Goal: Information Seeking & Learning: Check status

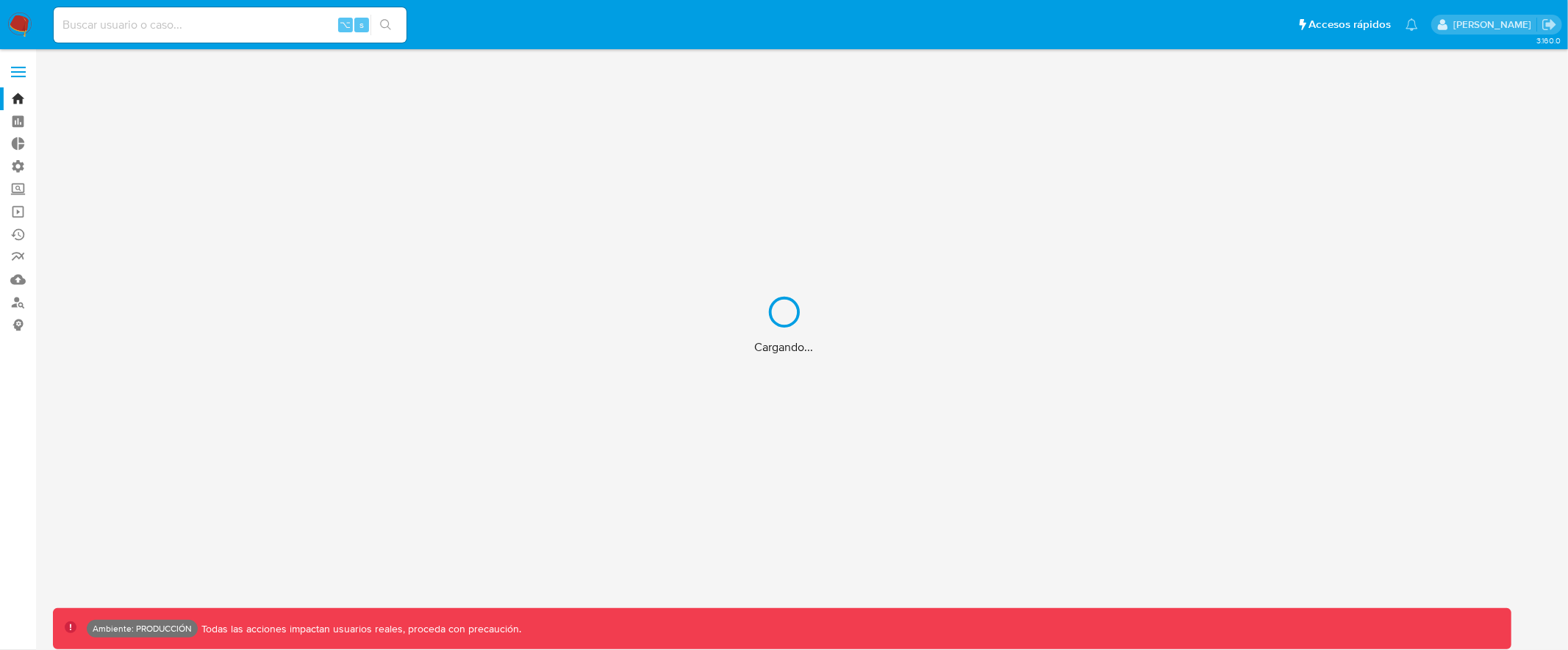
click at [212, 20] on div "Cargando..." at bounding box center [784, 325] width 1568 height 650
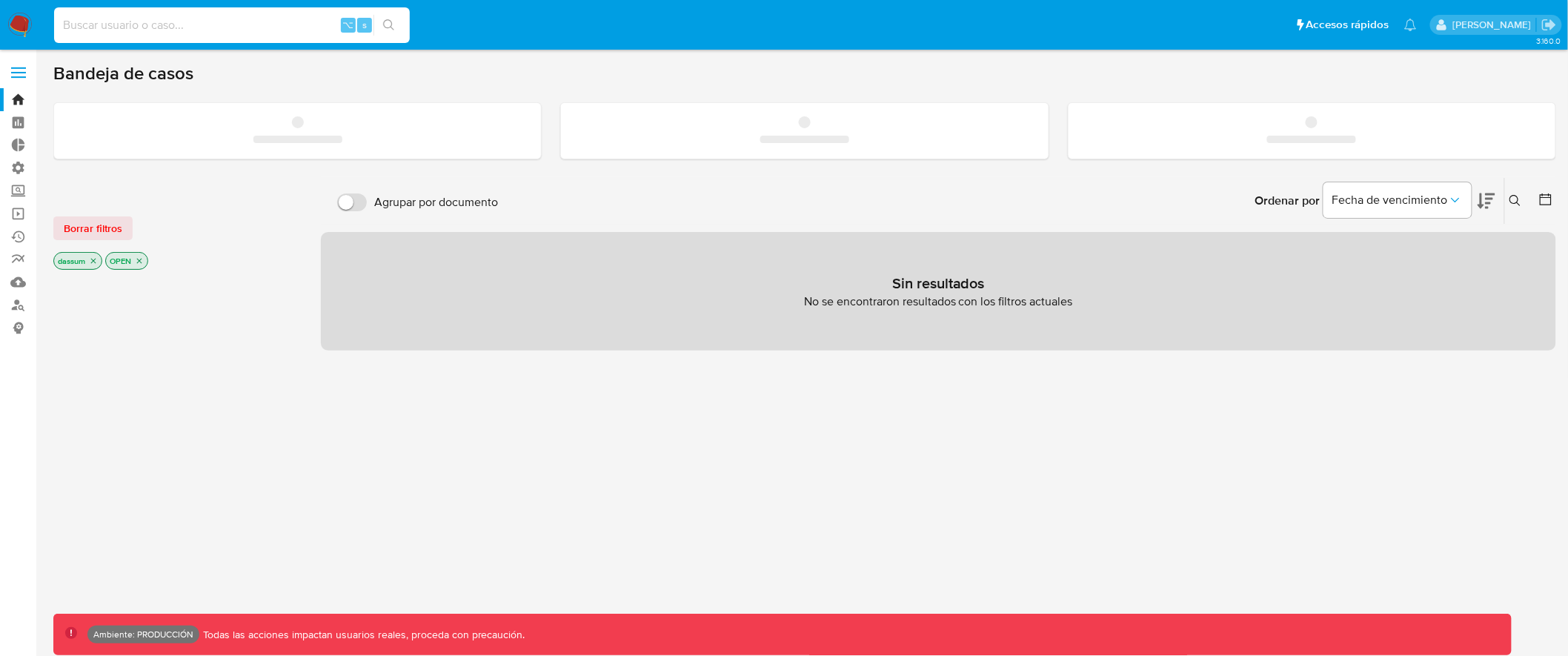
click at [180, 26] on input at bounding box center [232, 25] width 356 height 19
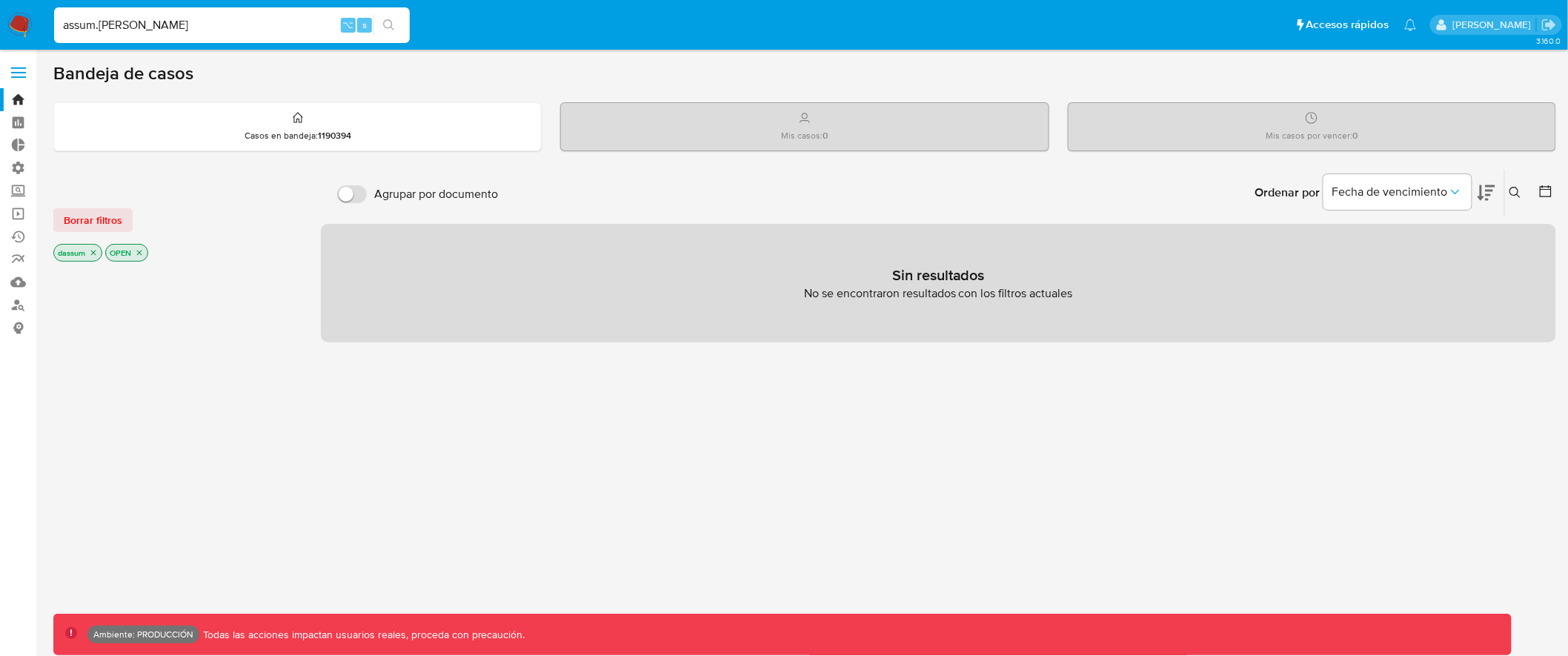
type input "assum.[PERSON_NAME]"
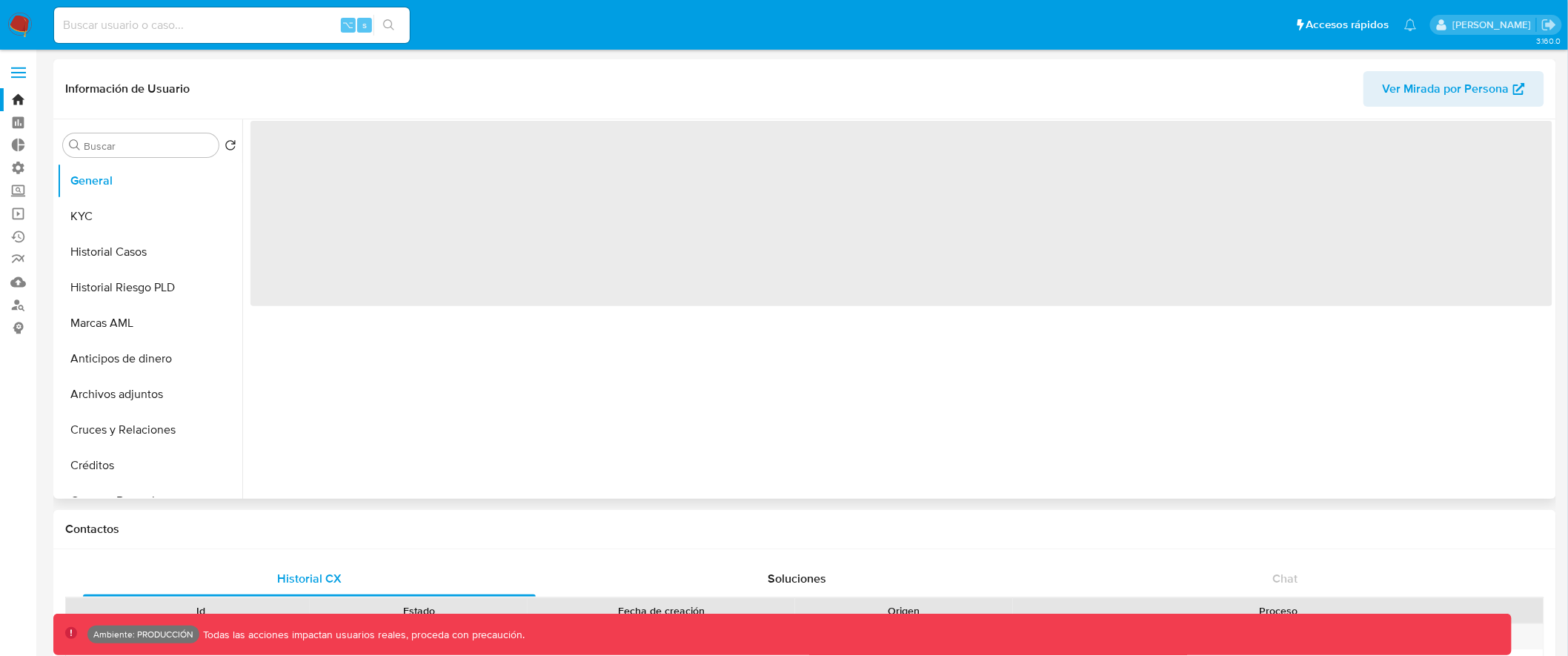
select select "10"
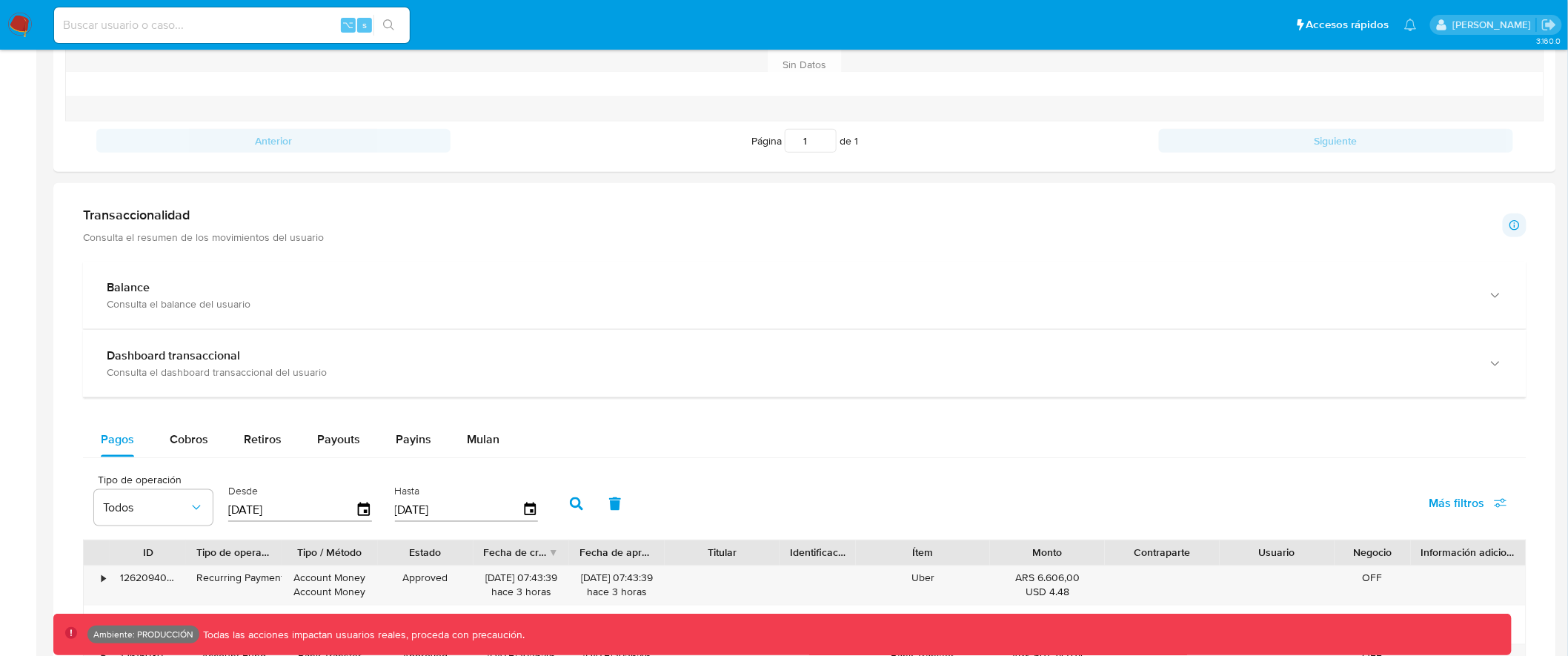
scroll to position [611, 0]
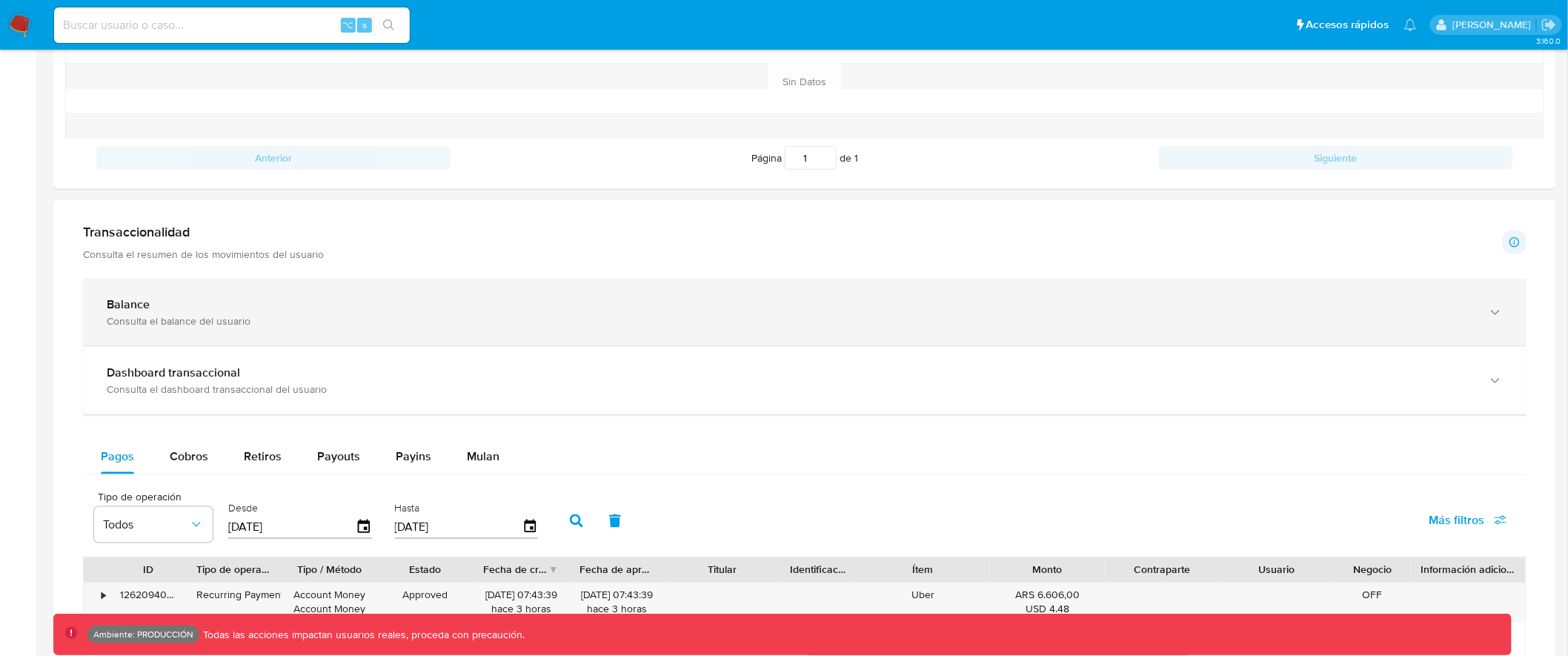
click at [693, 314] on div "Balance Consulta el balance del usuario" at bounding box center [790, 312] width 1367 height 31
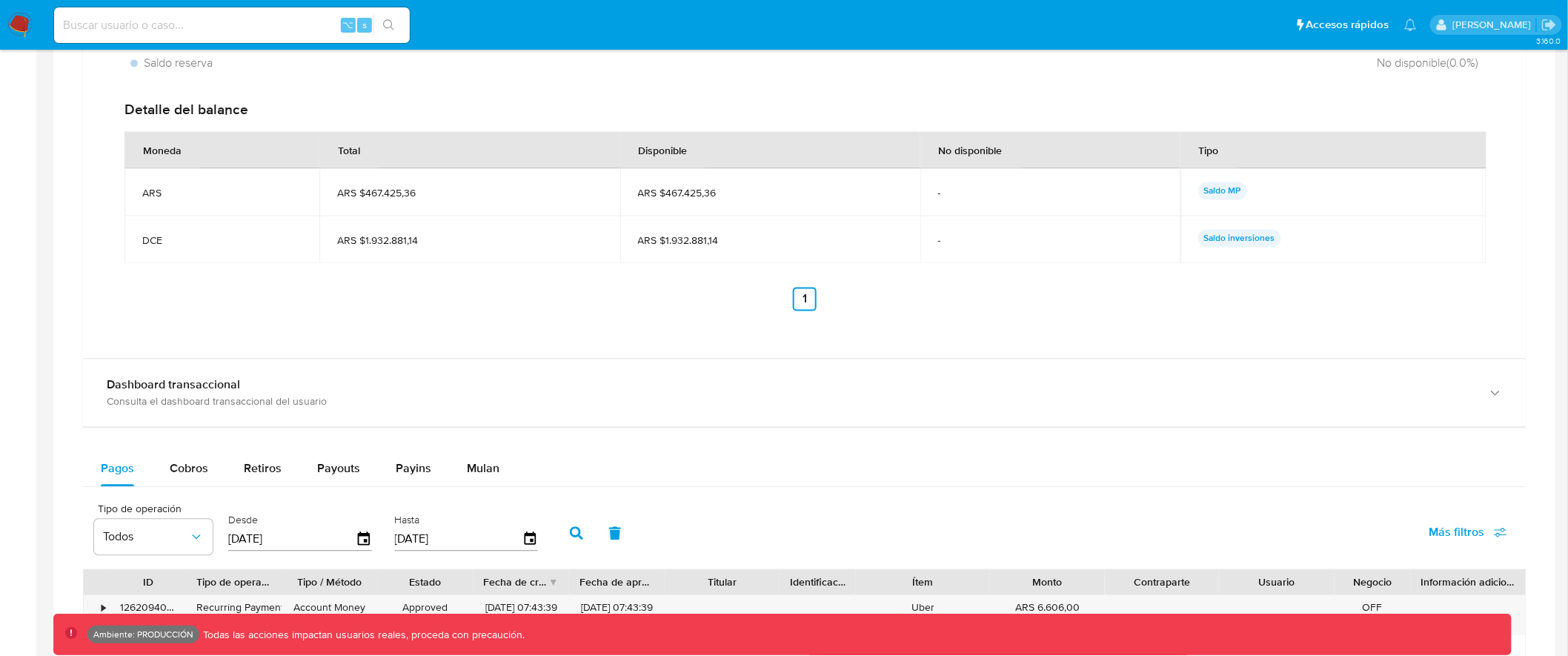
scroll to position [1139, 0]
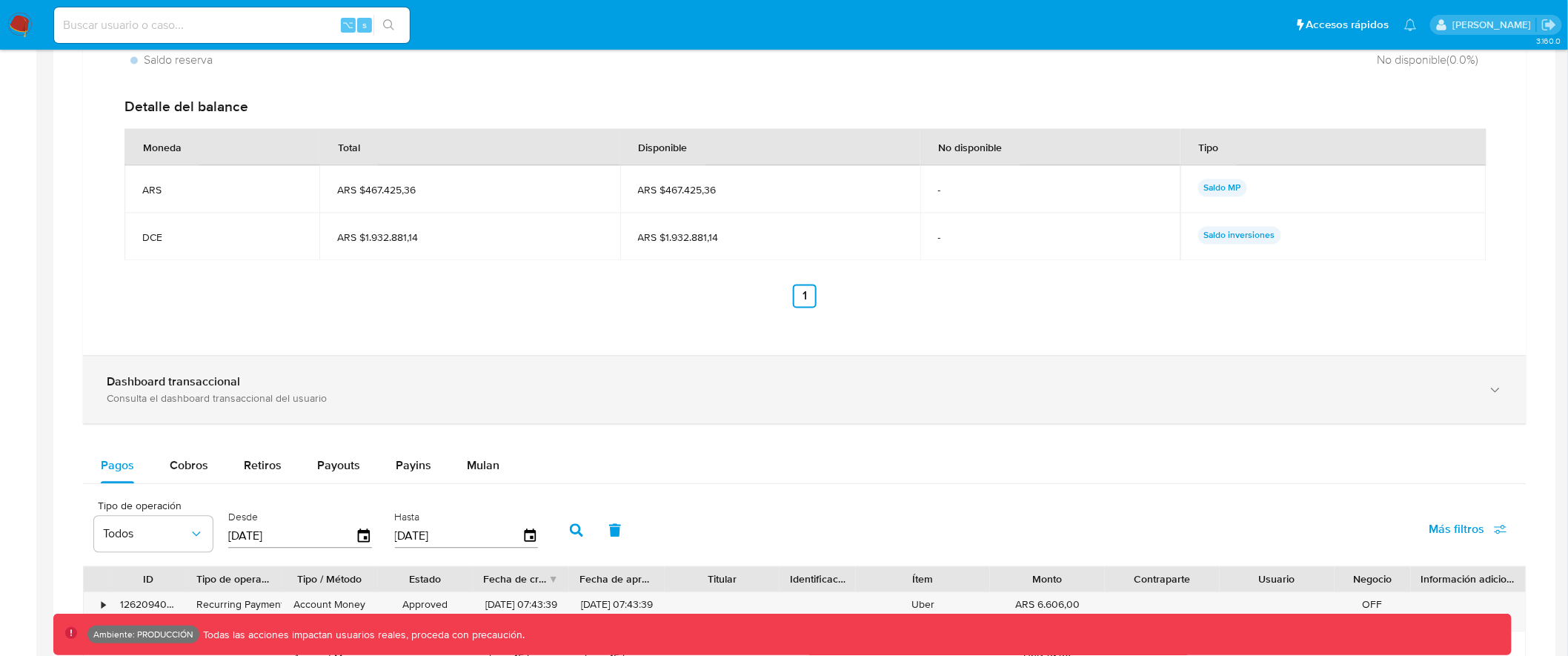
click at [671, 402] on div "Consulta el dashboard transaccional del usuario" at bounding box center [790, 398] width 1367 height 13
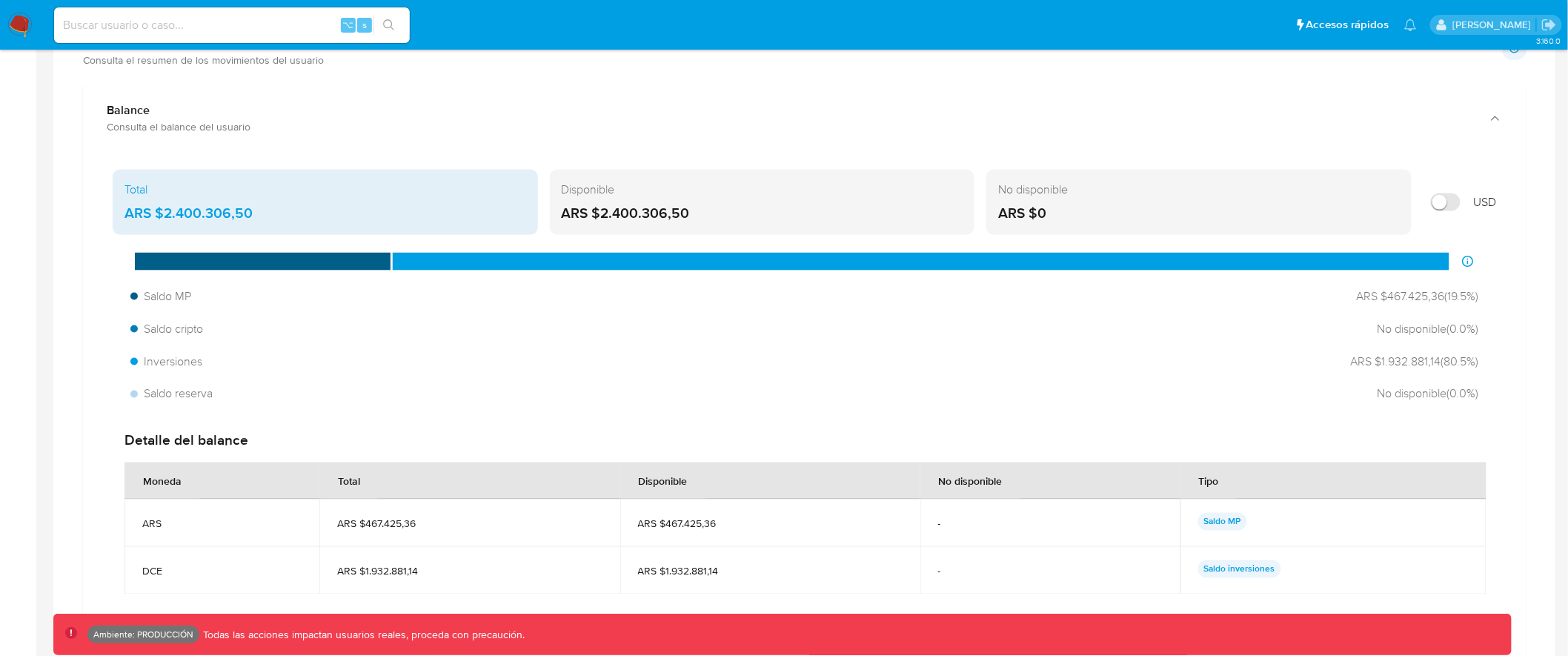
scroll to position [803, 0]
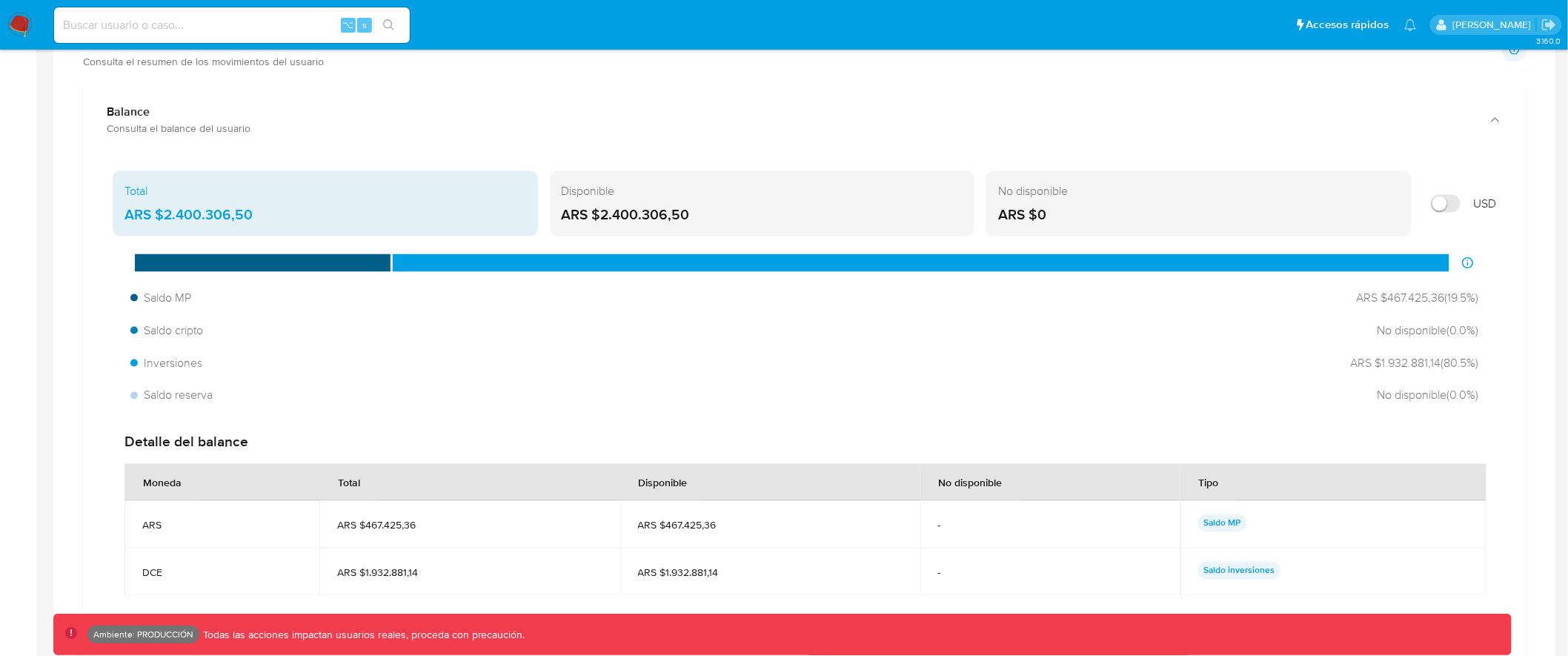
click at [1456, 200] on input "Mostrar en USD" at bounding box center [1446, 203] width 30 height 18
checkbox input "false"
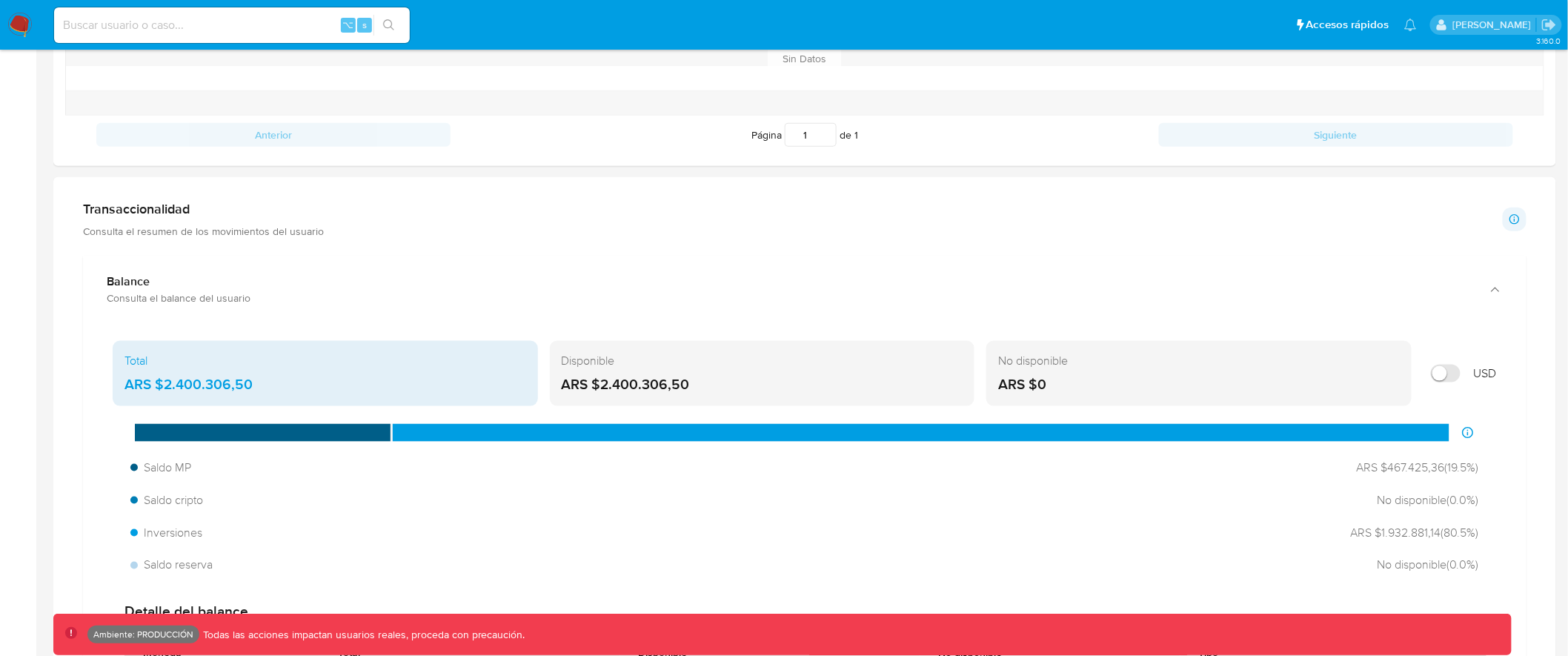
scroll to position [629, 0]
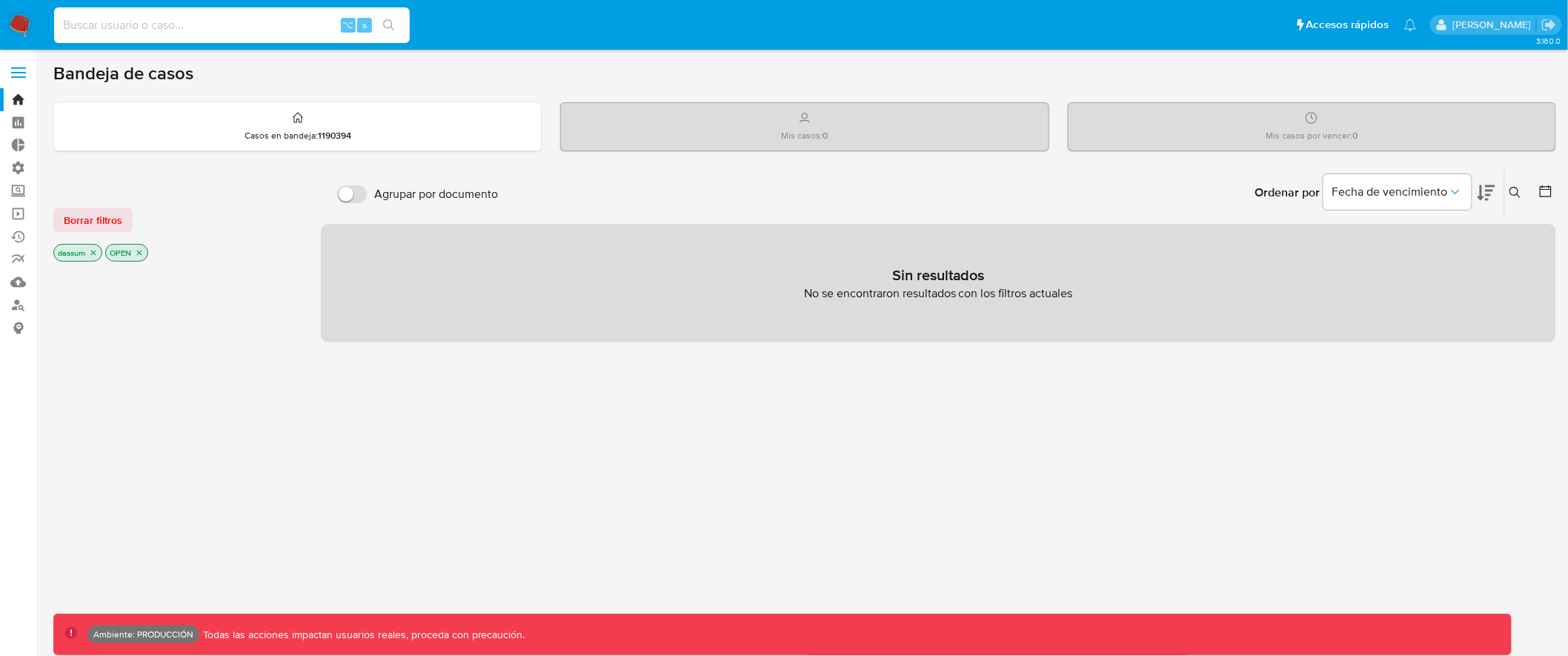
click at [244, 22] on input at bounding box center [232, 25] width 356 height 19
type input "assum.[PERSON_NAME]"
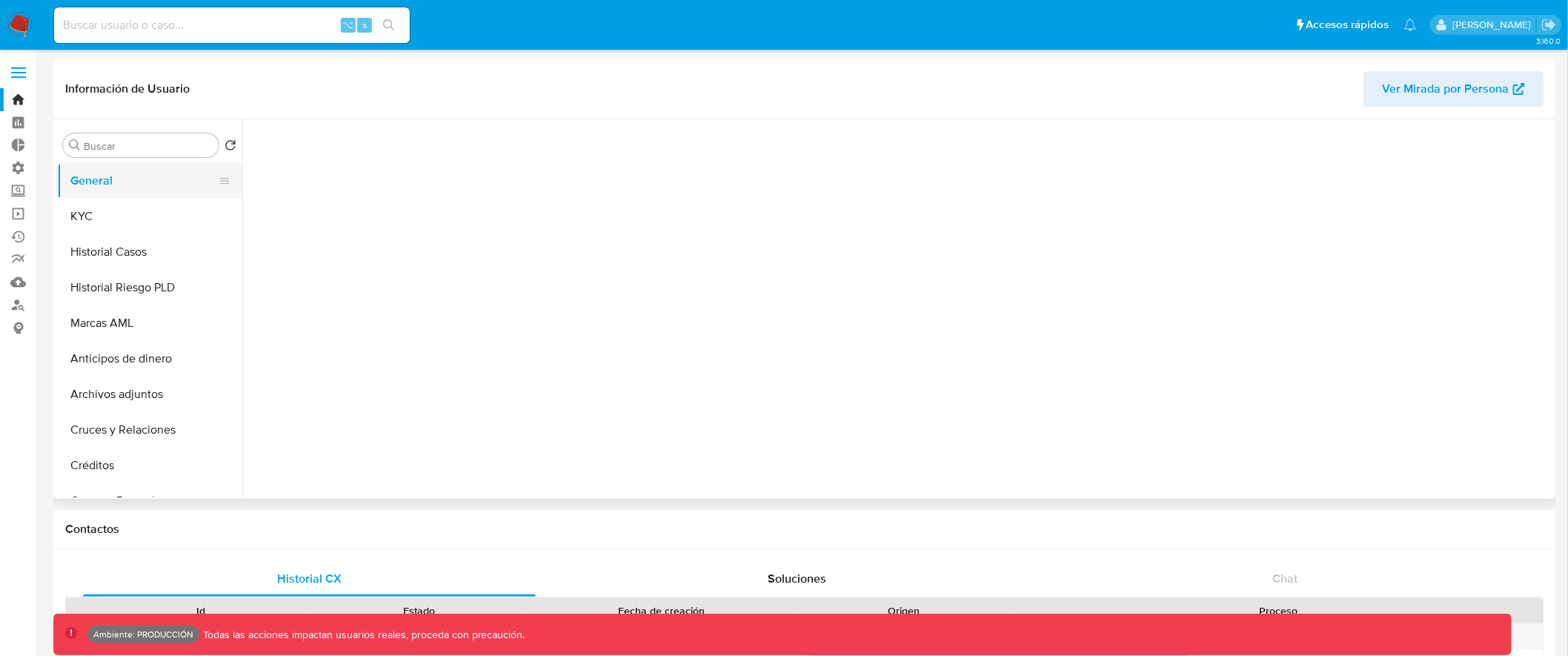
select select "10"
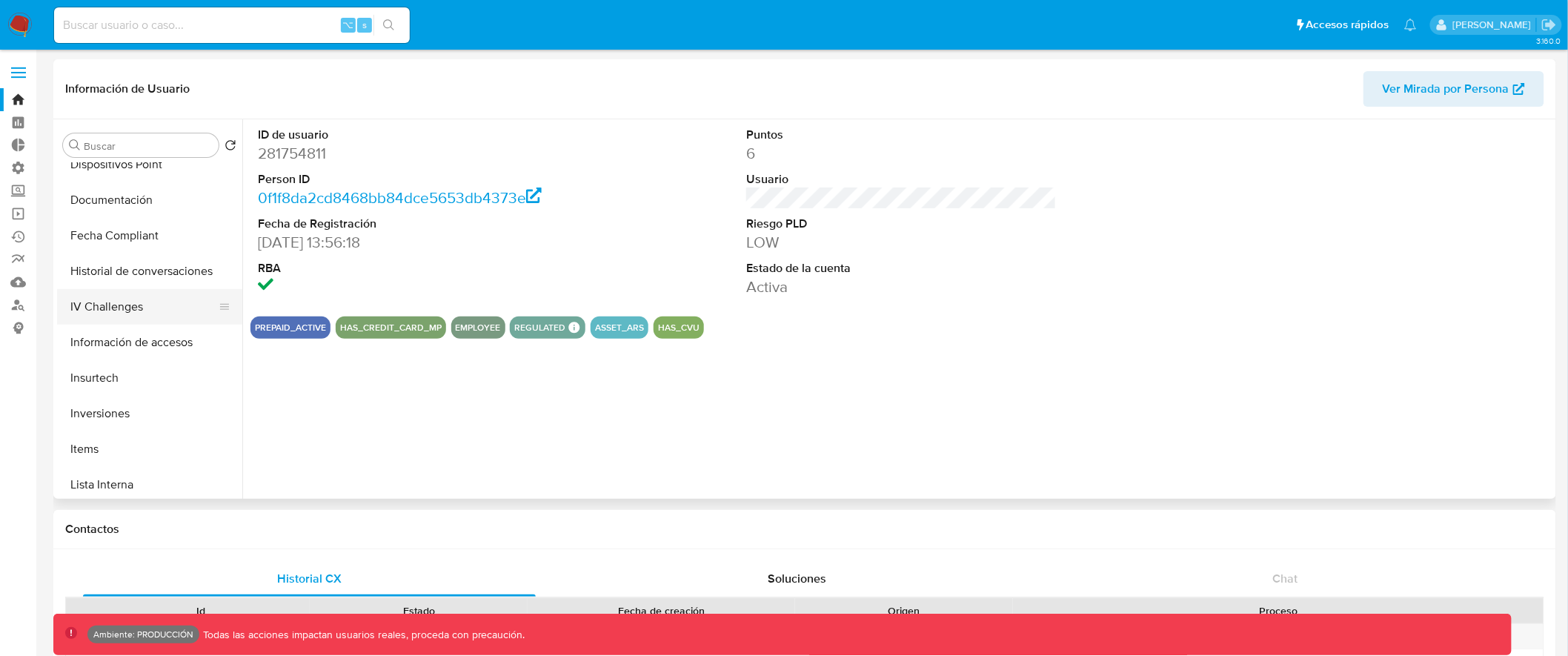
scroll to position [483, 0]
click at [164, 402] on button "Inversiones" at bounding box center [144, 410] width 173 height 35
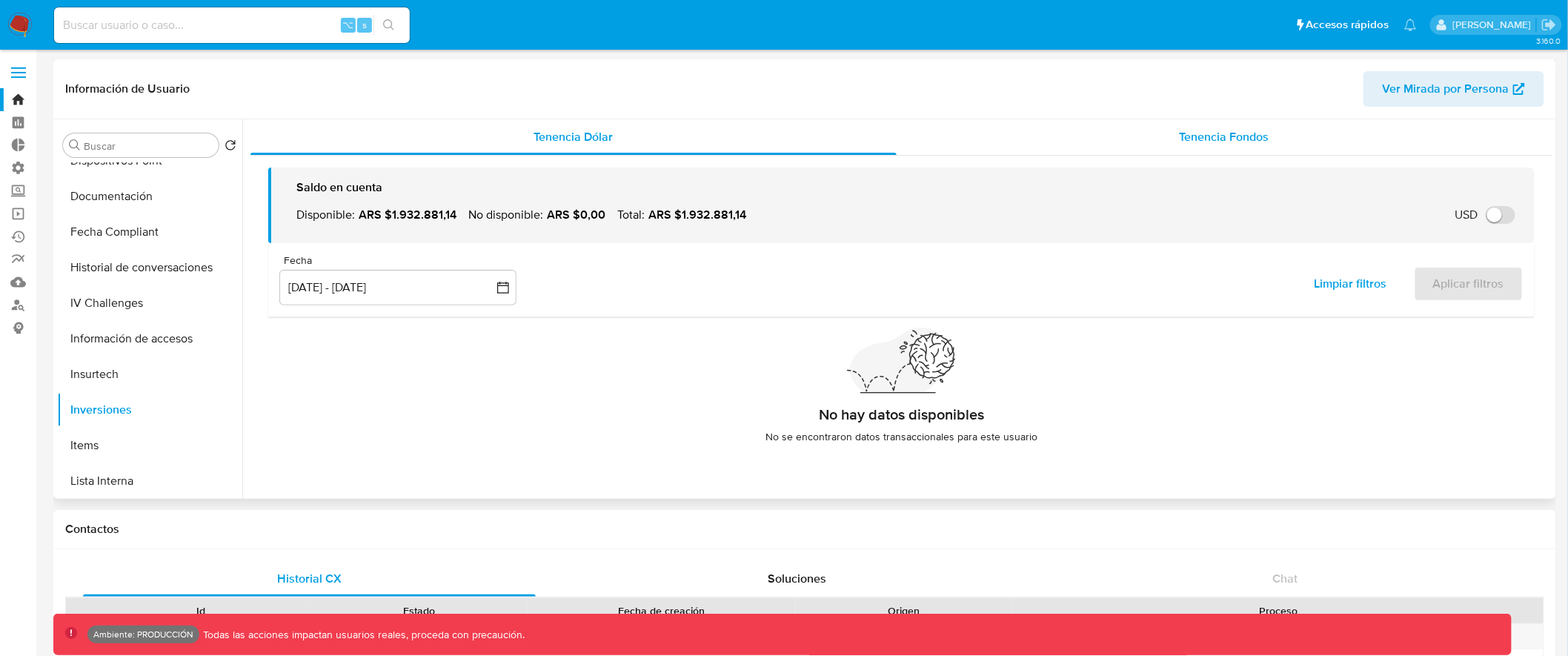
click at [1192, 129] on span "Tenencia Fondos" at bounding box center [1224, 136] width 90 height 17
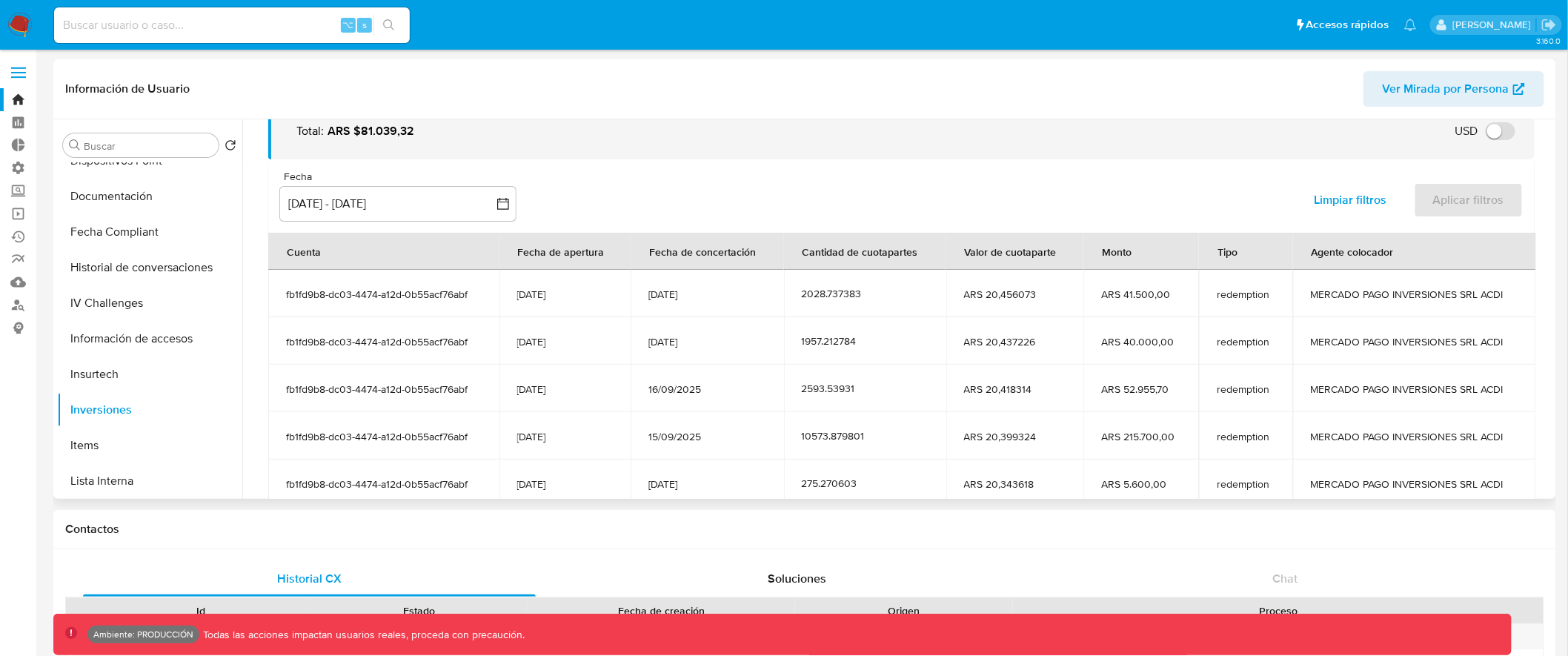
scroll to position [96, 0]
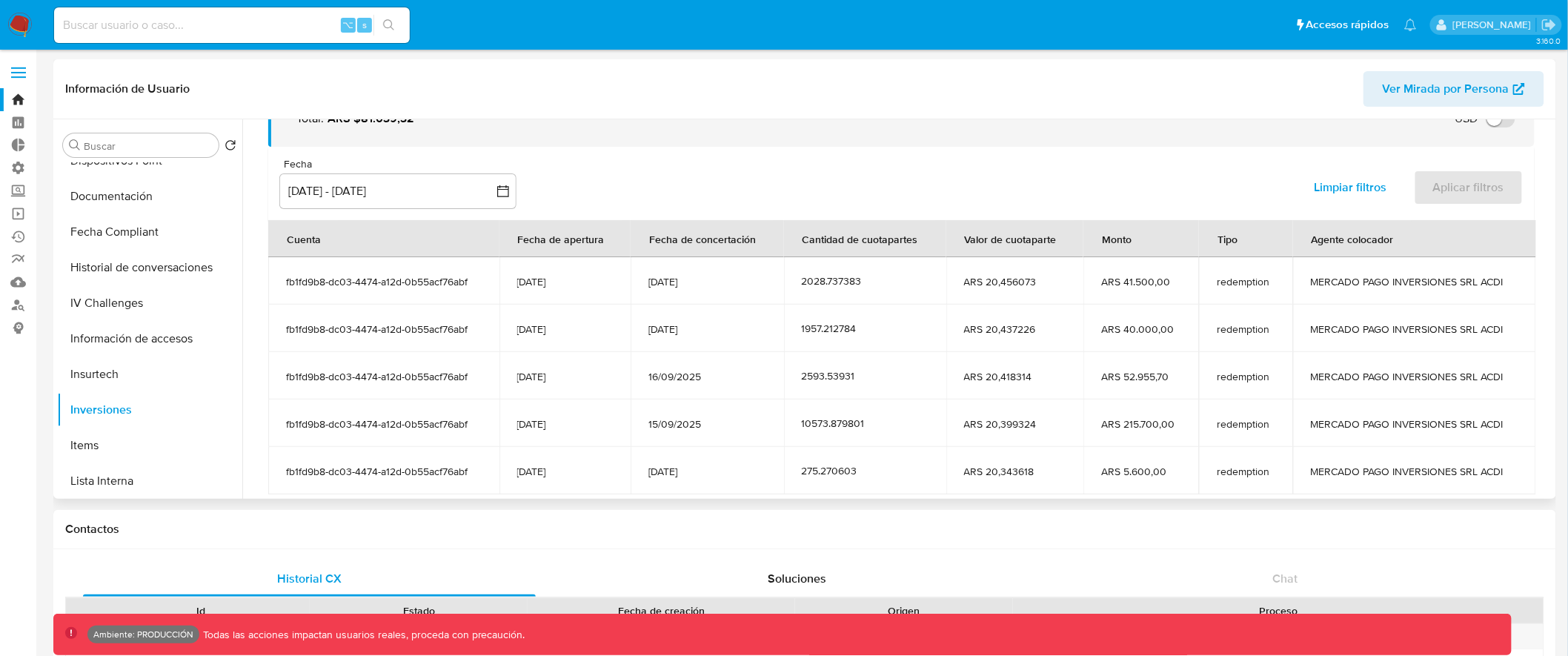
drag, startPoint x: 518, startPoint y: 284, endPoint x: 579, endPoint y: 284, distance: 61.0
click at [579, 284] on span "21/09/2018" at bounding box center [566, 282] width 96 height 13
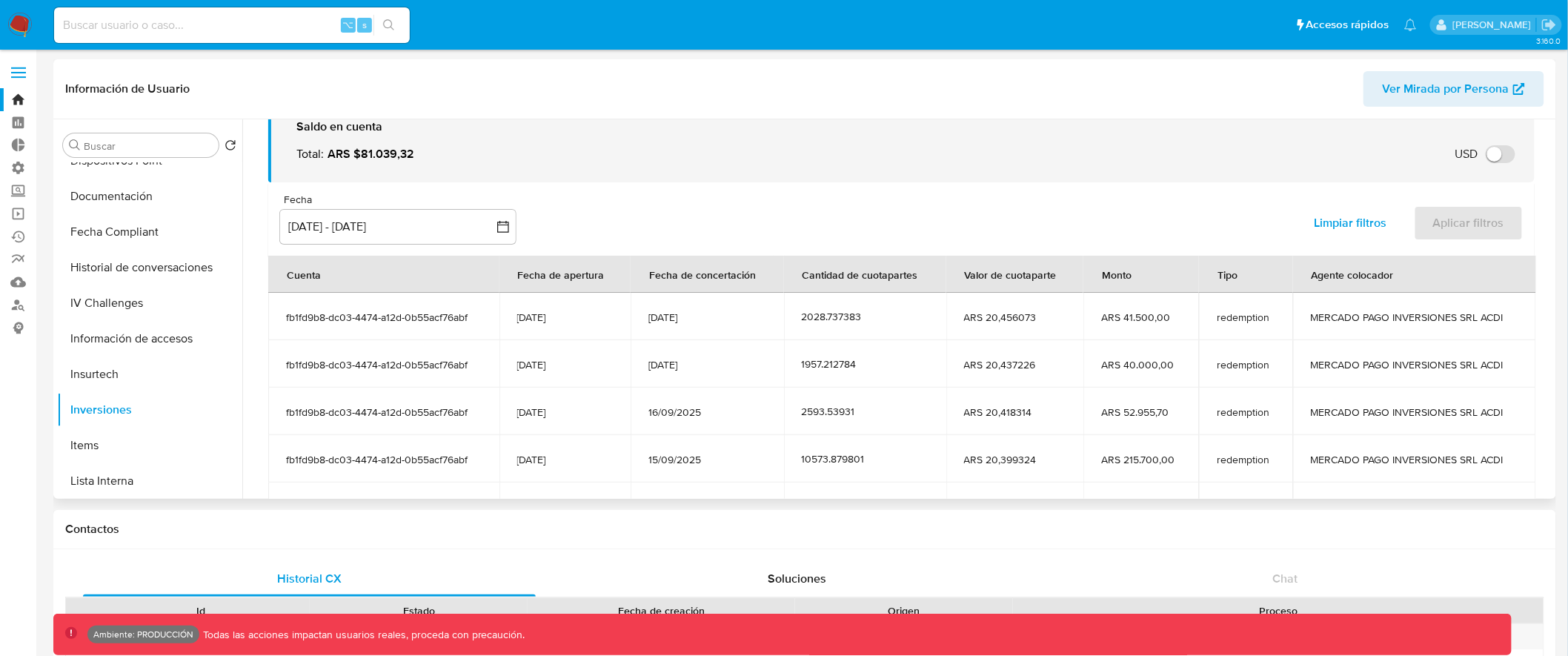
scroll to position [57, 0]
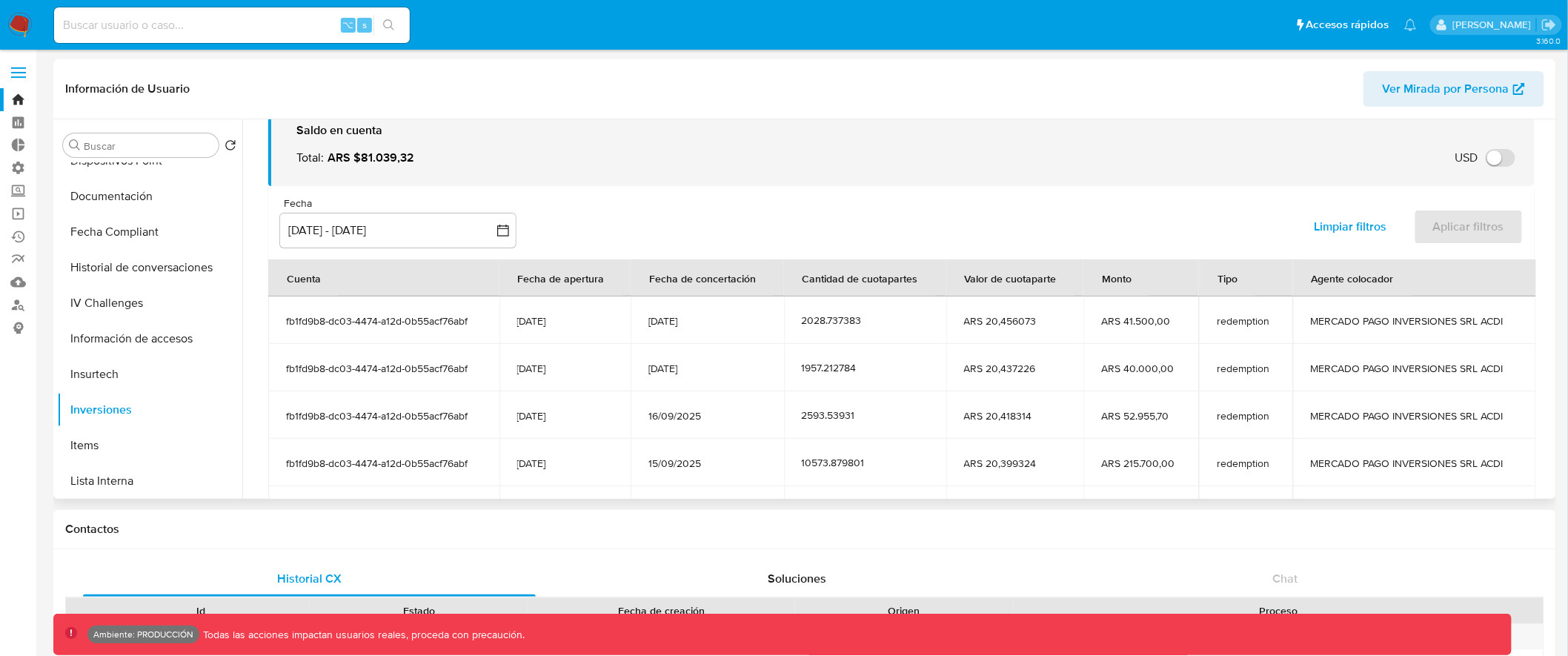
drag, startPoint x: 284, startPoint y: 321, endPoint x: 543, endPoint y: 318, distance: 259.0
click at [492, 320] on td "fb1fd9b8-dc03-4474-a12d-0b55acf76abf" at bounding box center [384, 320] width 232 height 47
drag, startPoint x: 521, startPoint y: 320, endPoint x: 575, endPoint y: 458, distance: 148.2
click at [575, 458] on tbody "fb1fd9b8-dc03-4474-a12d-0b55acf76abf 21/09/2018 18/09/2025 2028.737383 ARS 20,4…" at bounding box center [902, 415] width 1268 height 237
click at [588, 401] on td "21/09/2018" at bounding box center [565, 415] width 132 height 47
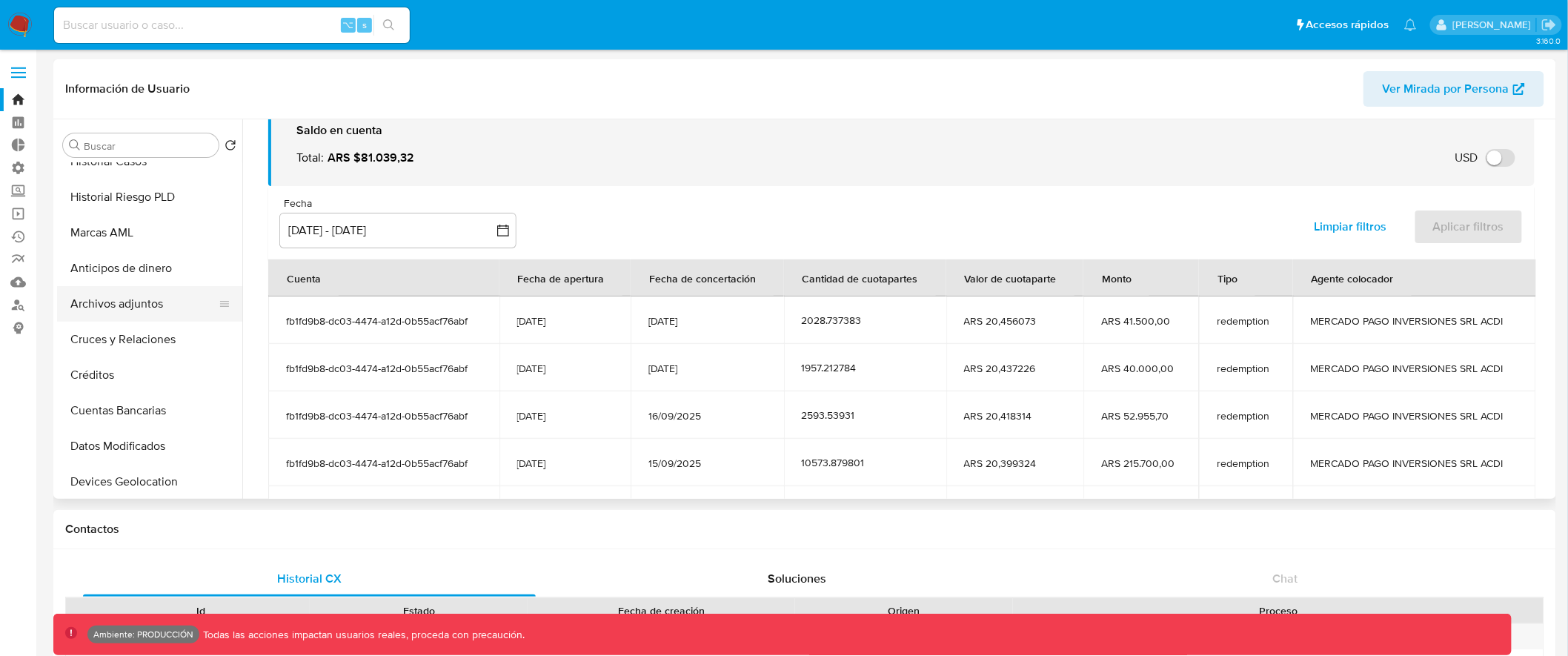
scroll to position [86, 0]
click at [178, 233] on button "Marcas AML" at bounding box center [144, 237] width 173 height 35
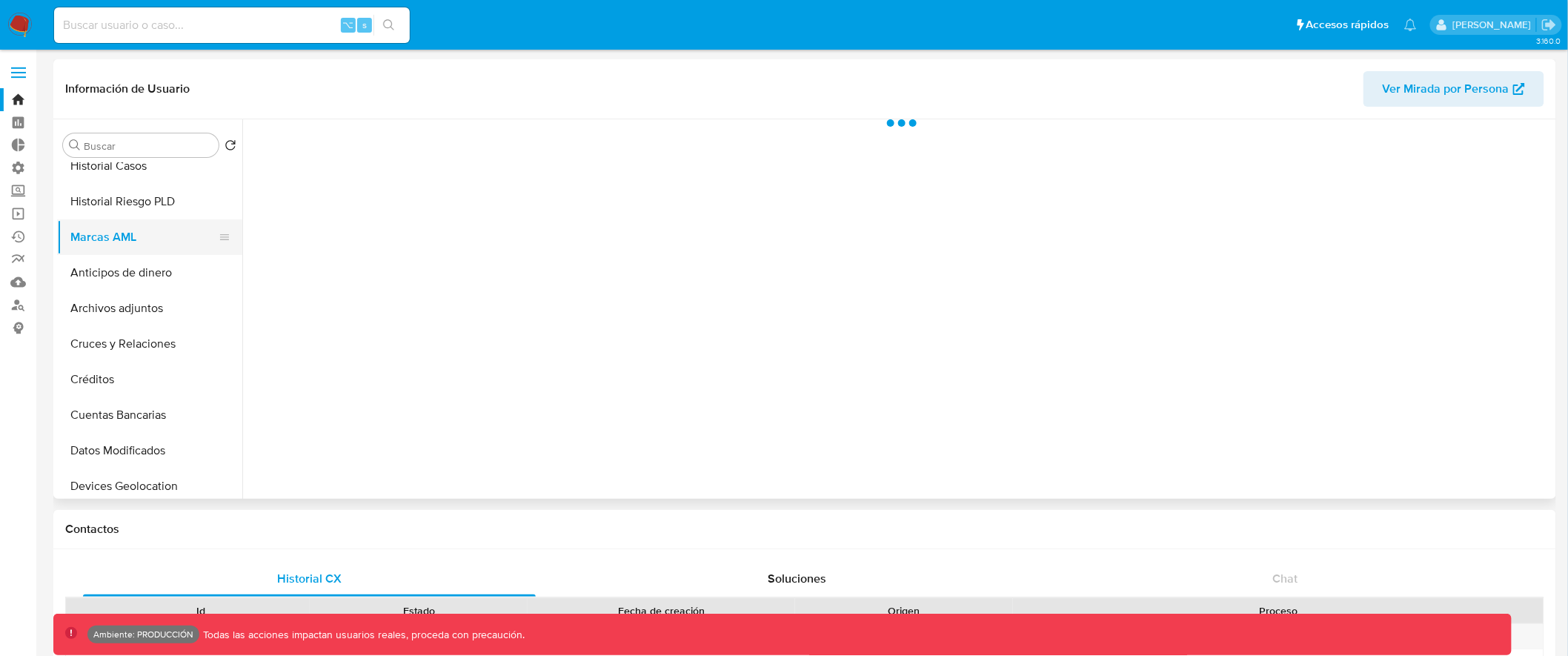
scroll to position [0, 0]
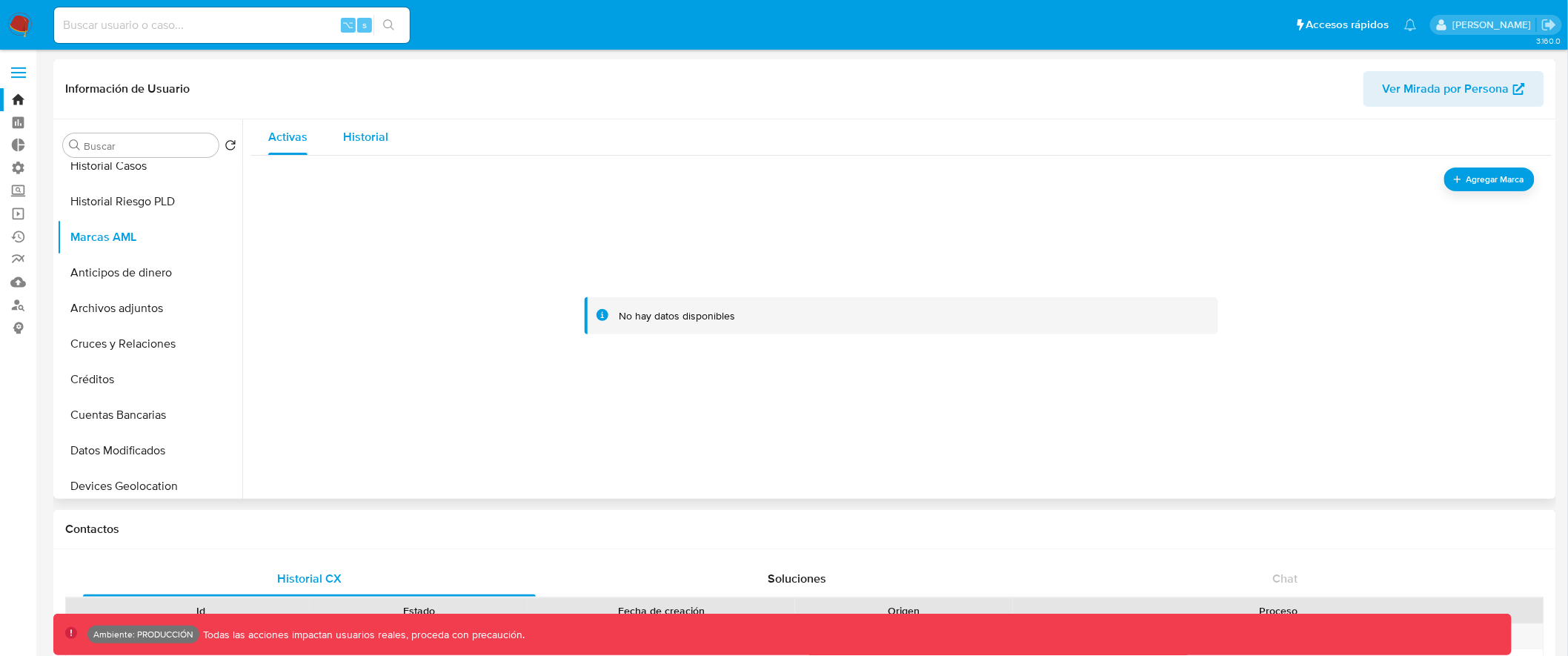
click at [350, 135] on span "Historial" at bounding box center [366, 136] width 45 height 17
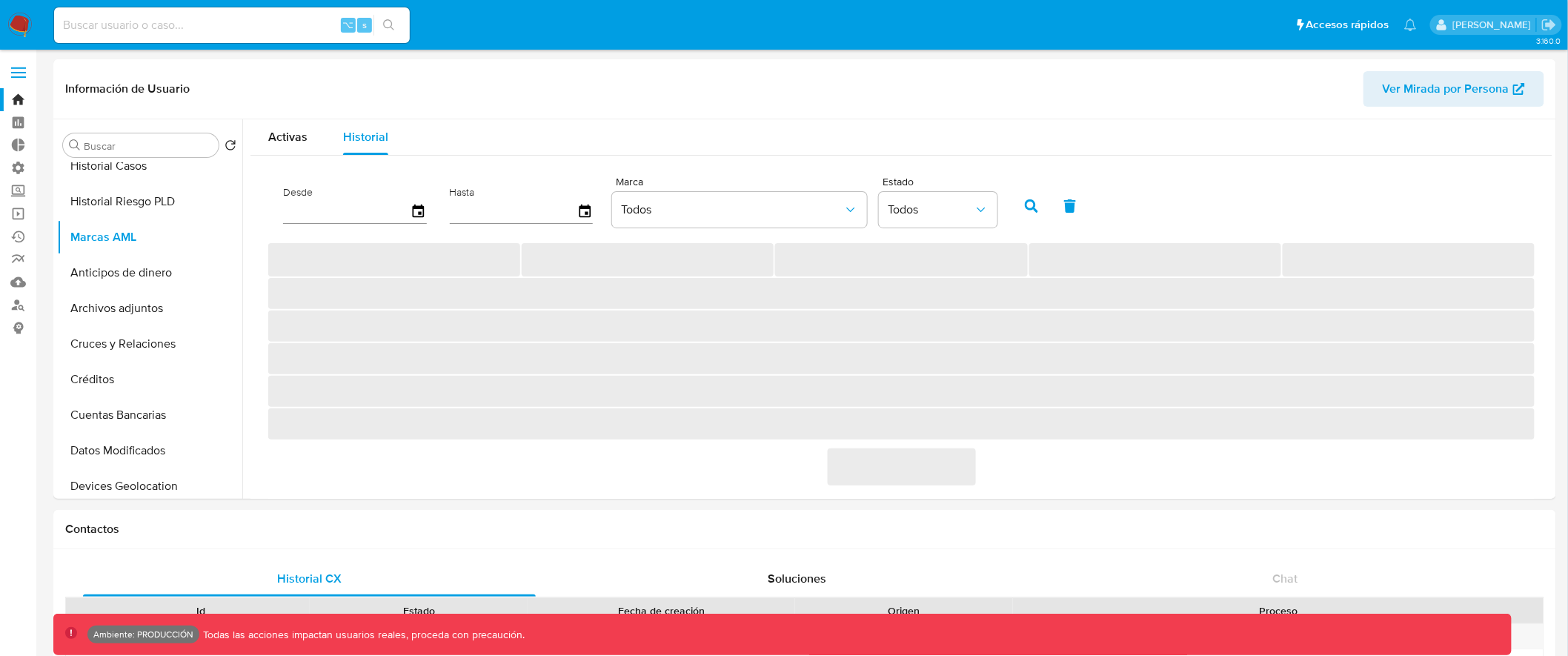
click at [232, 16] on input at bounding box center [232, 25] width 356 height 19
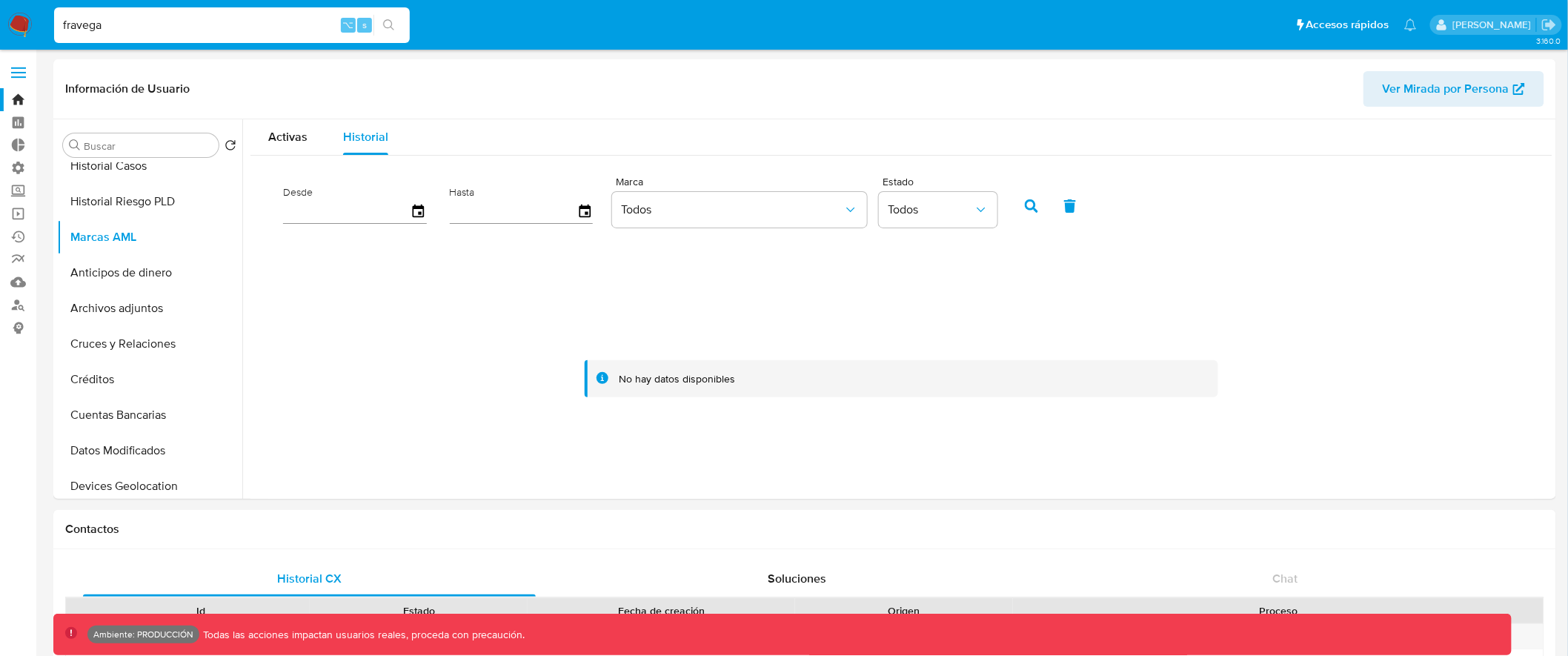
type input "fravega"
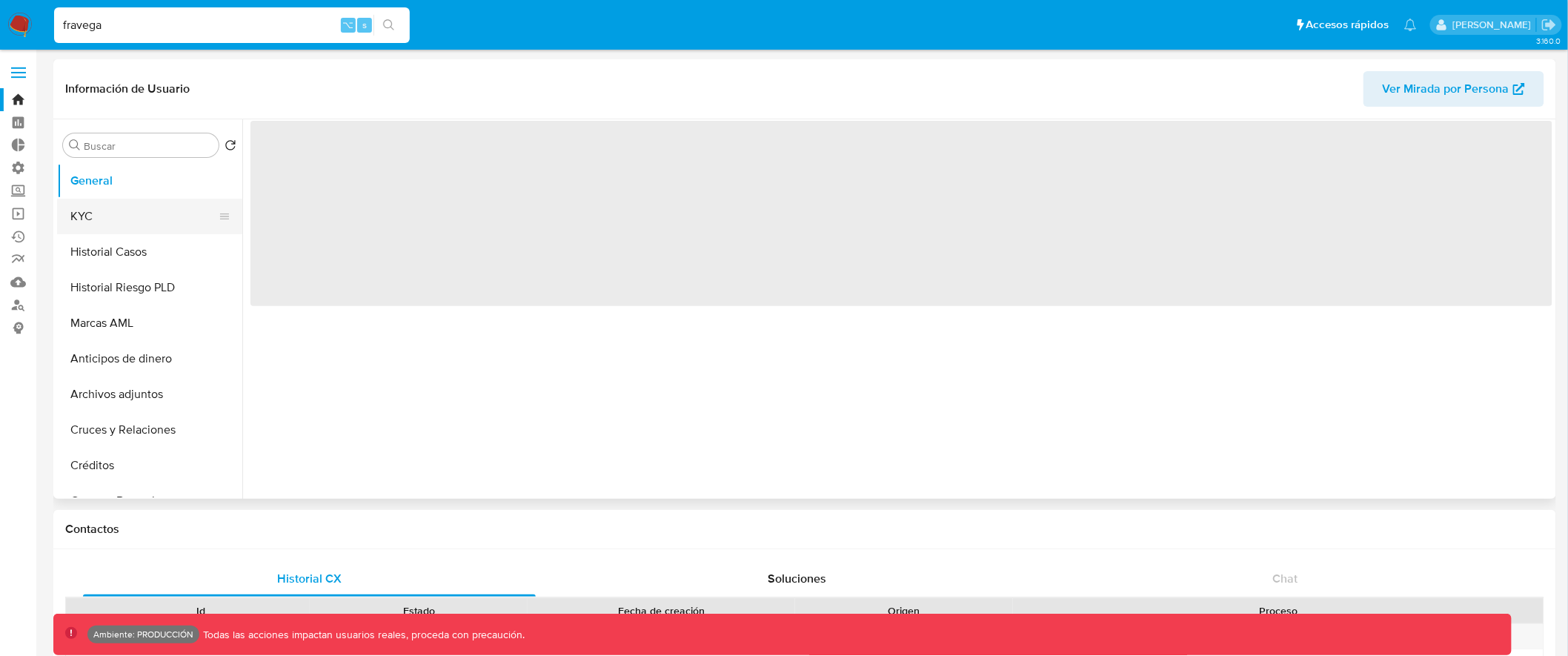
select select "10"
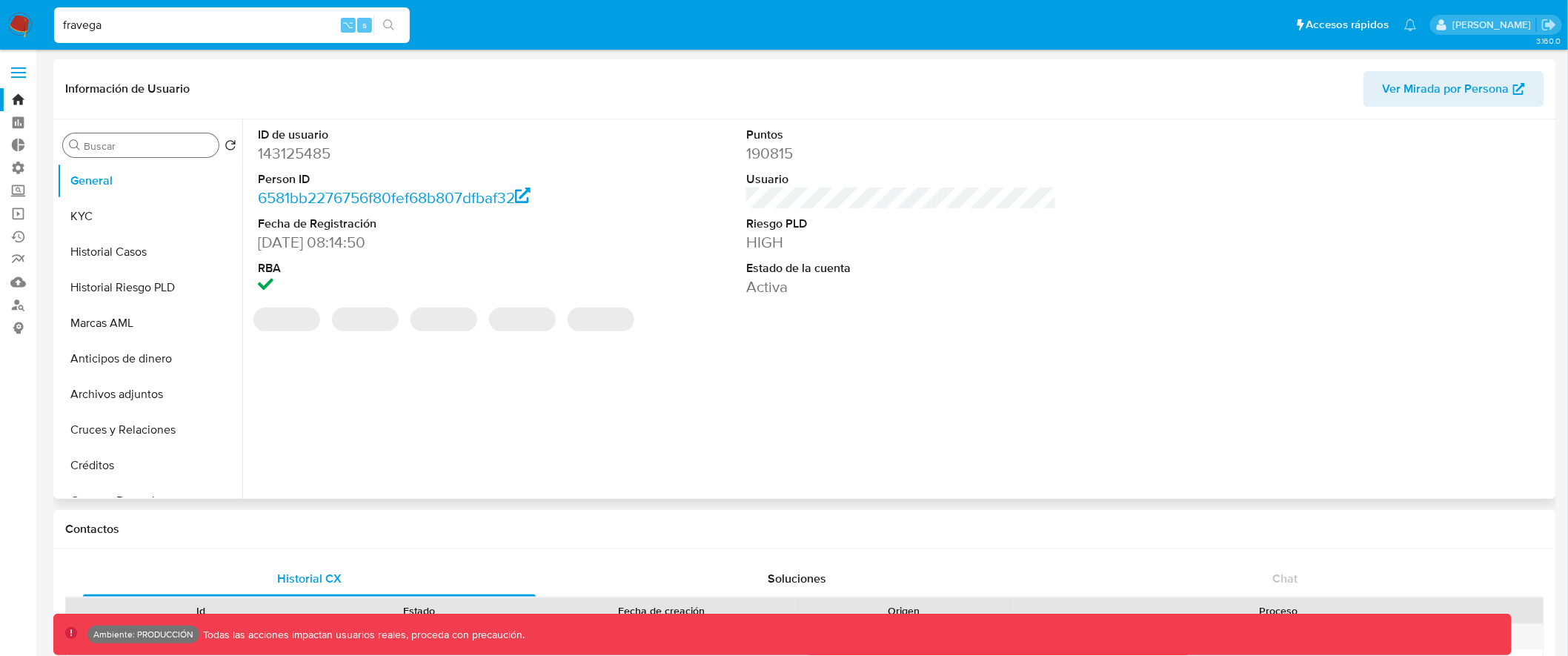
click at [150, 143] on input "Buscar" at bounding box center [147, 145] width 129 height 13
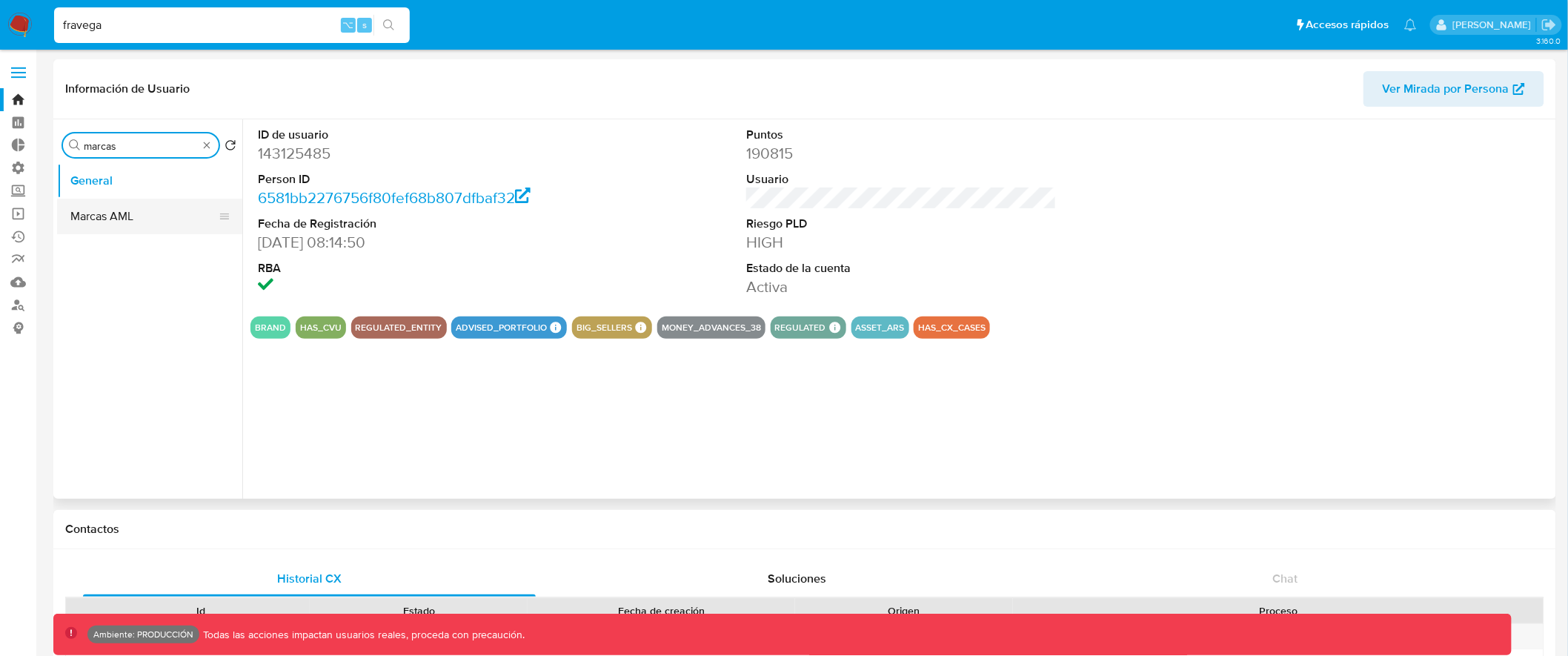
type input "marcas"
click at [132, 207] on button "Marcas AML" at bounding box center [144, 216] width 173 height 35
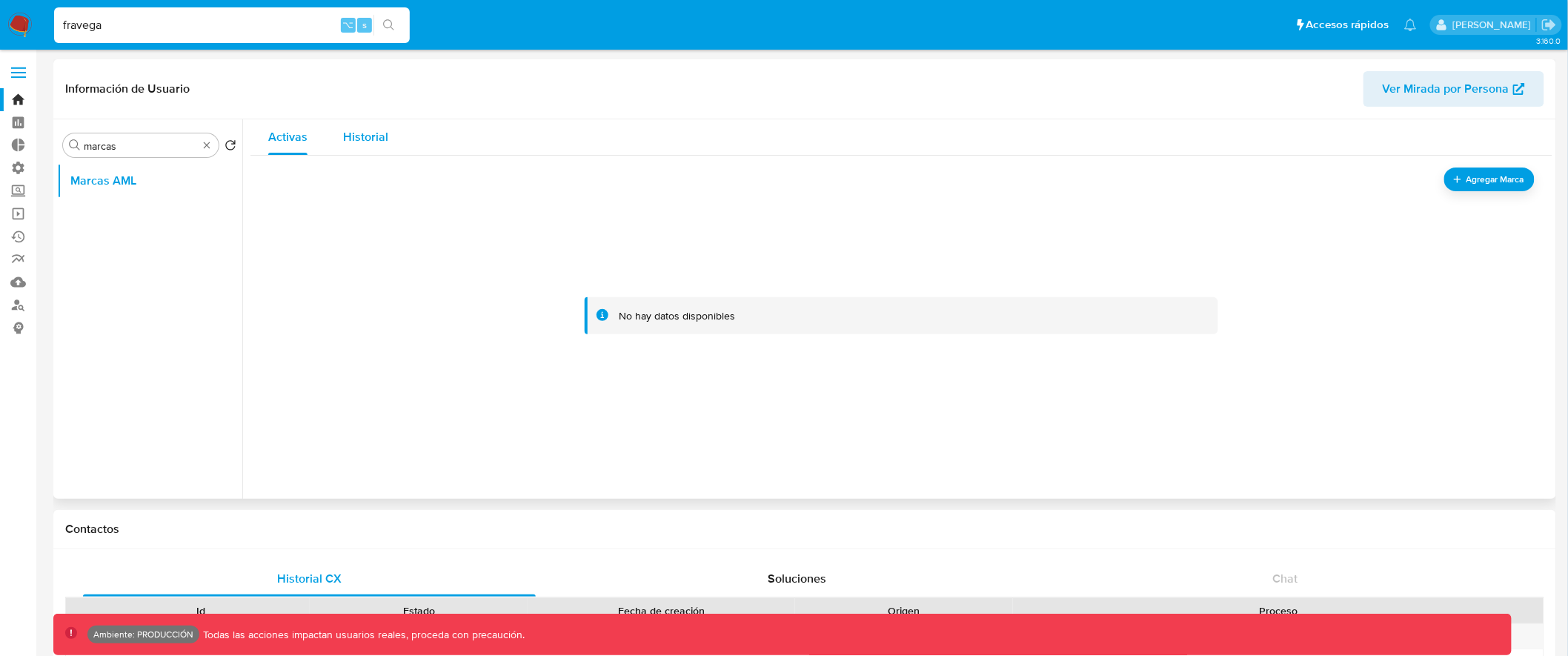
click at [359, 142] on span "Historial" at bounding box center [366, 136] width 45 height 17
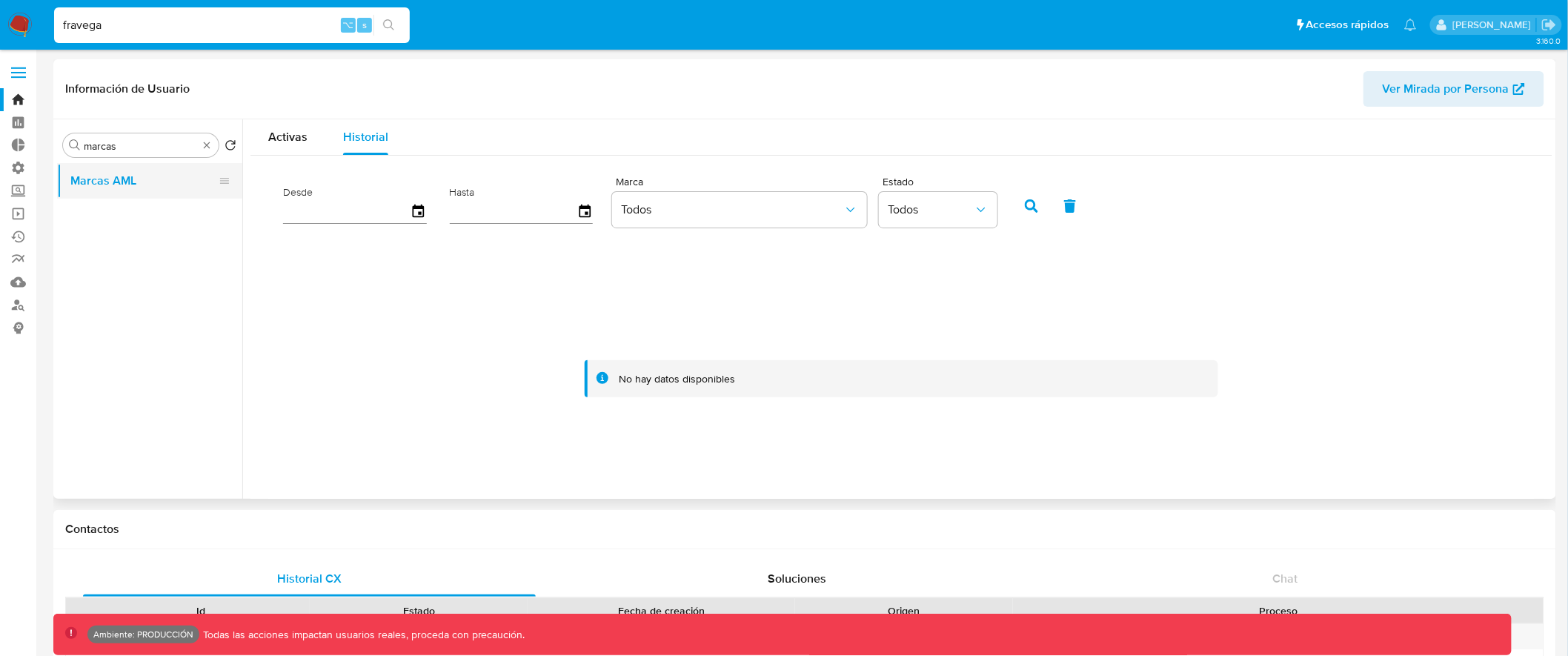
click at [107, 176] on button "Marcas AML" at bounding box center [144, 181] width 173 height 35
click at [1469, 99] on span "Ver Mirada por Persona" at bounding box center [1446, 89] width 127 height 35
click at [173, 29] on input "fravega" at bounding box center [232, 25] width 356 height 19
paste input "245782196"
type input "245782196"
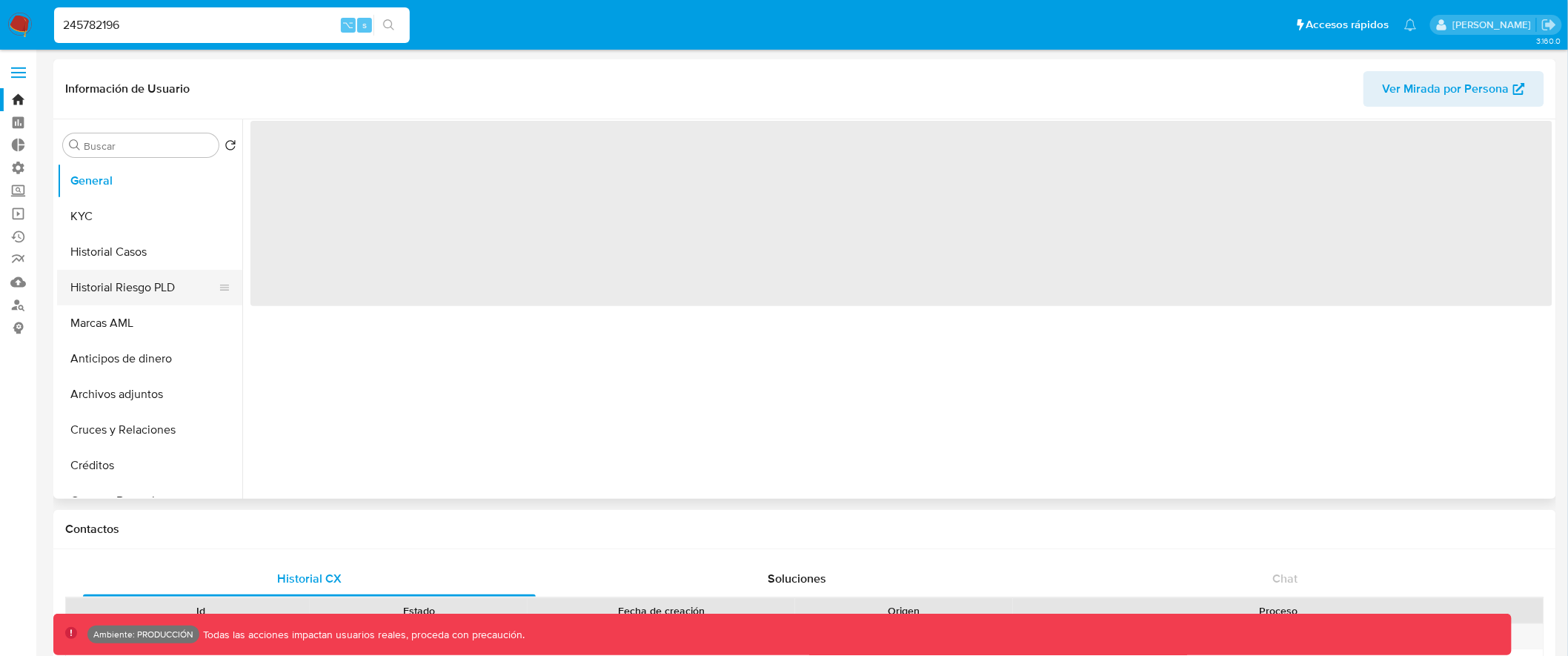
select select "10"
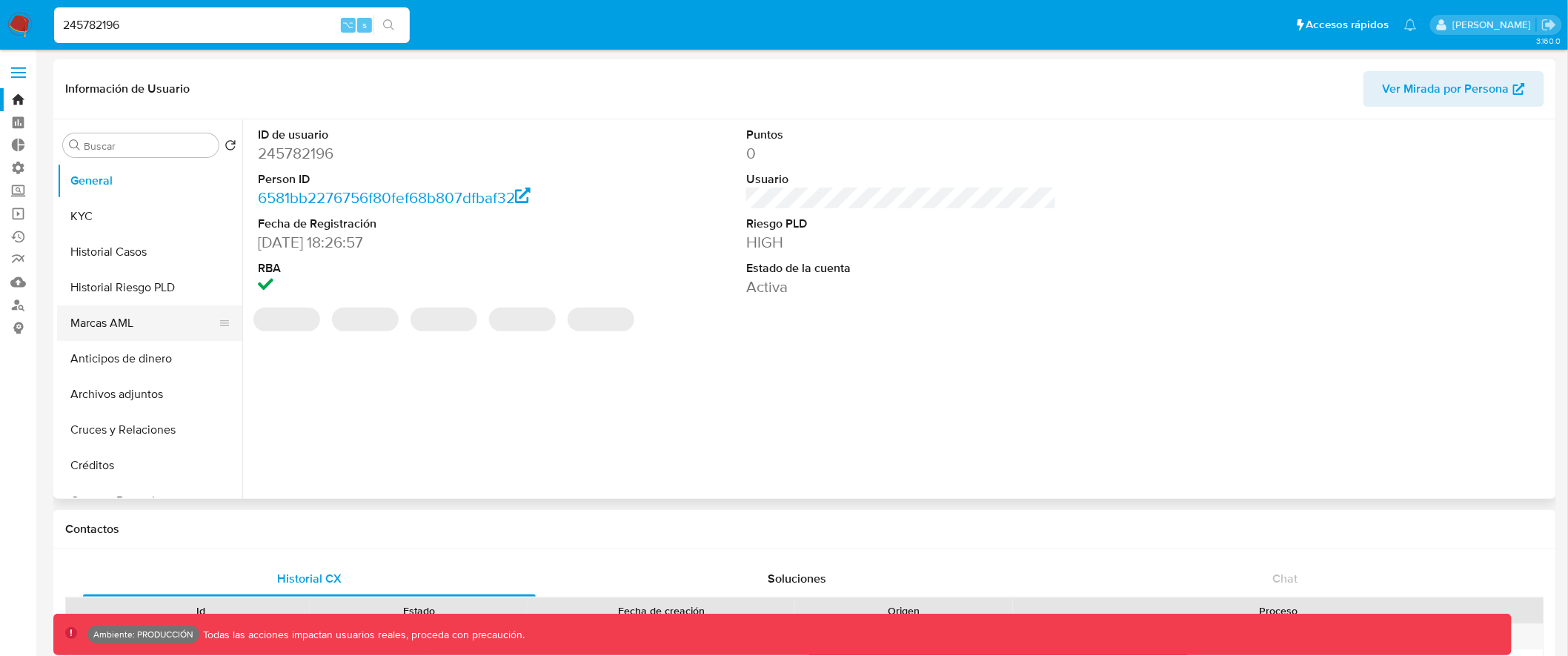
click at [142, 326] on button "Marcas AML" at bounding box center [144, 323] width 173 height 35
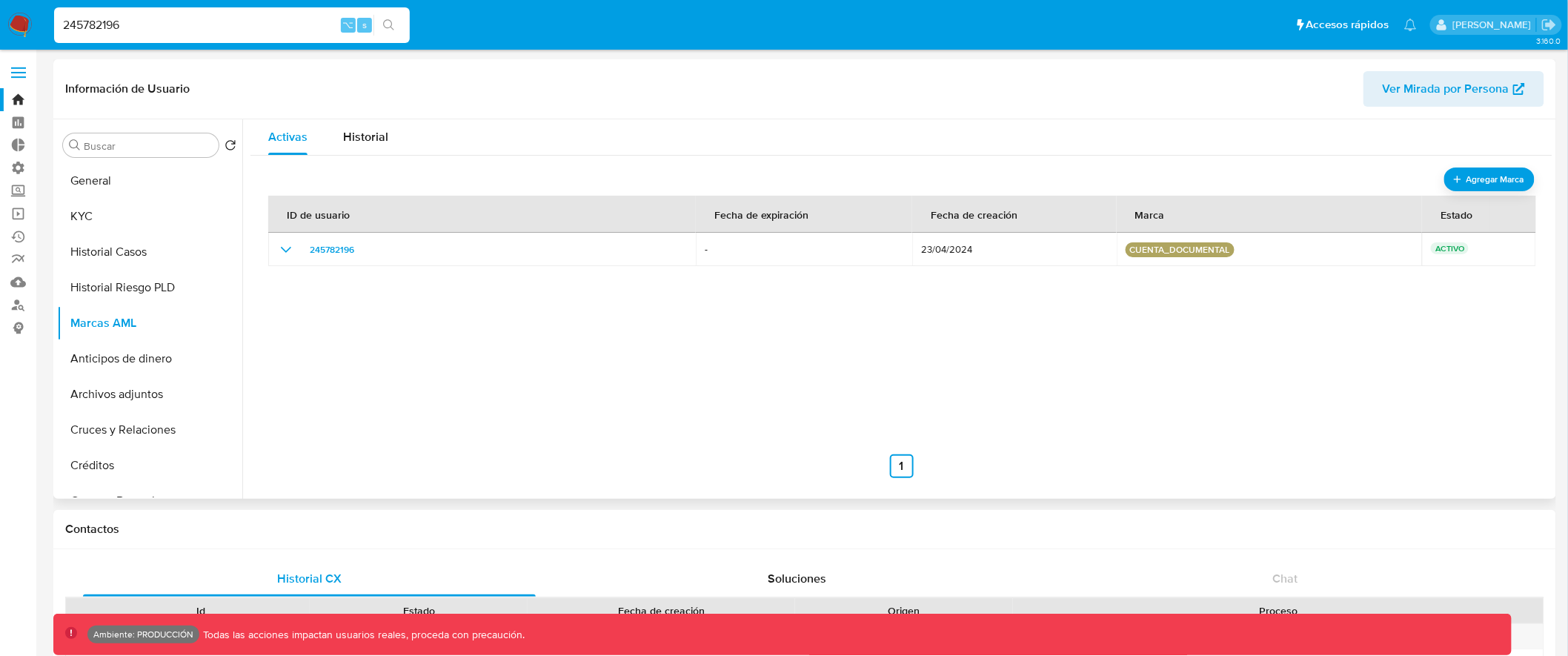
drag, startPoint x: 928, startPoint y: 217, endPoint x: 1038, endPoint y: 215, distance: 110.0
click at [1038, 216] on th "Fecha de creación" at bounding box center [1014, 214] width 204 height 37
drag, startPoint x: 711, startPoint y: 215, endPoint x: 822, endPoint y: 215, distance: 111.0
click at [822, 215] on div "Fecha de expiración" at bounding box center [761, 214] width 130 height 35
drag, startPoint x: 138, startPoint y: 29, endPoint x: 52, endPoint y: 21, distance: 86.4
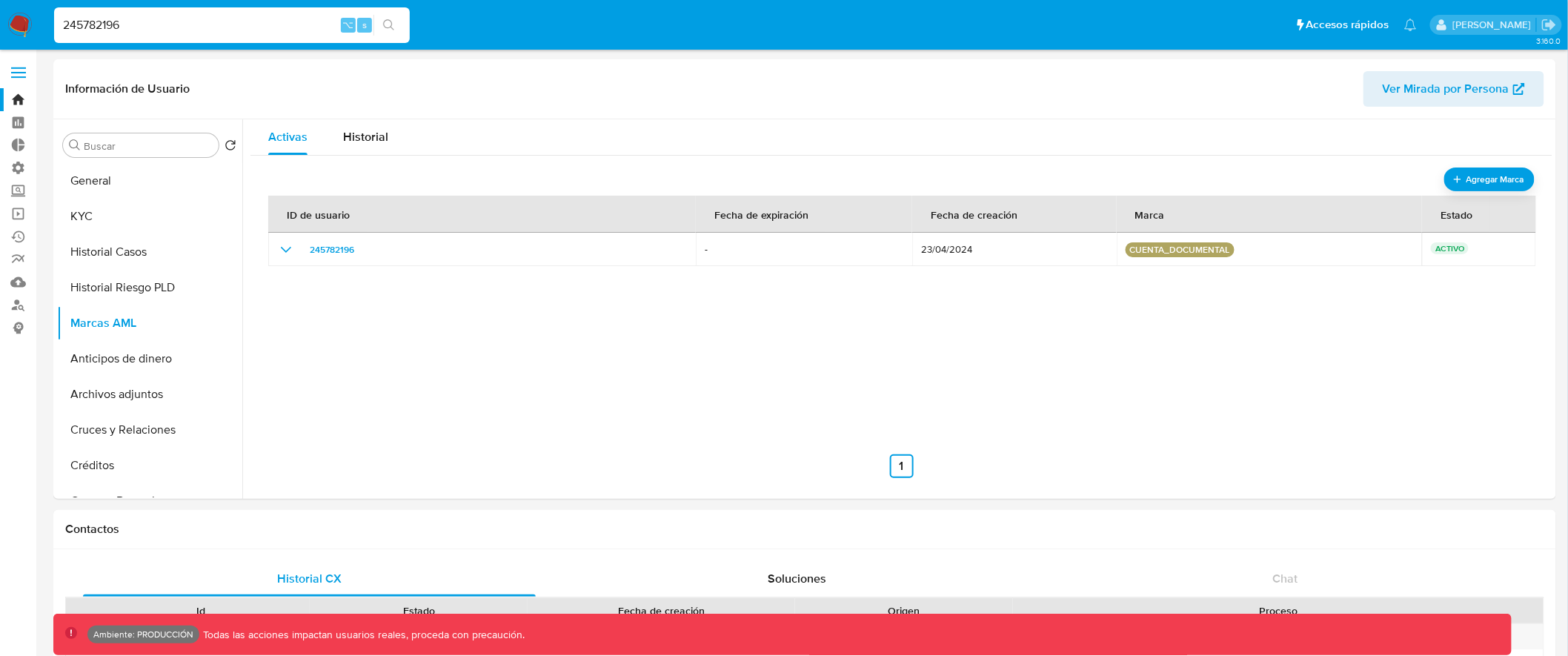
click at [53, 22] on li "245782196 ⌥ s" at bounding box center [232, 24] width 363 height 37
type input "assum.[PERSON_NAME]"
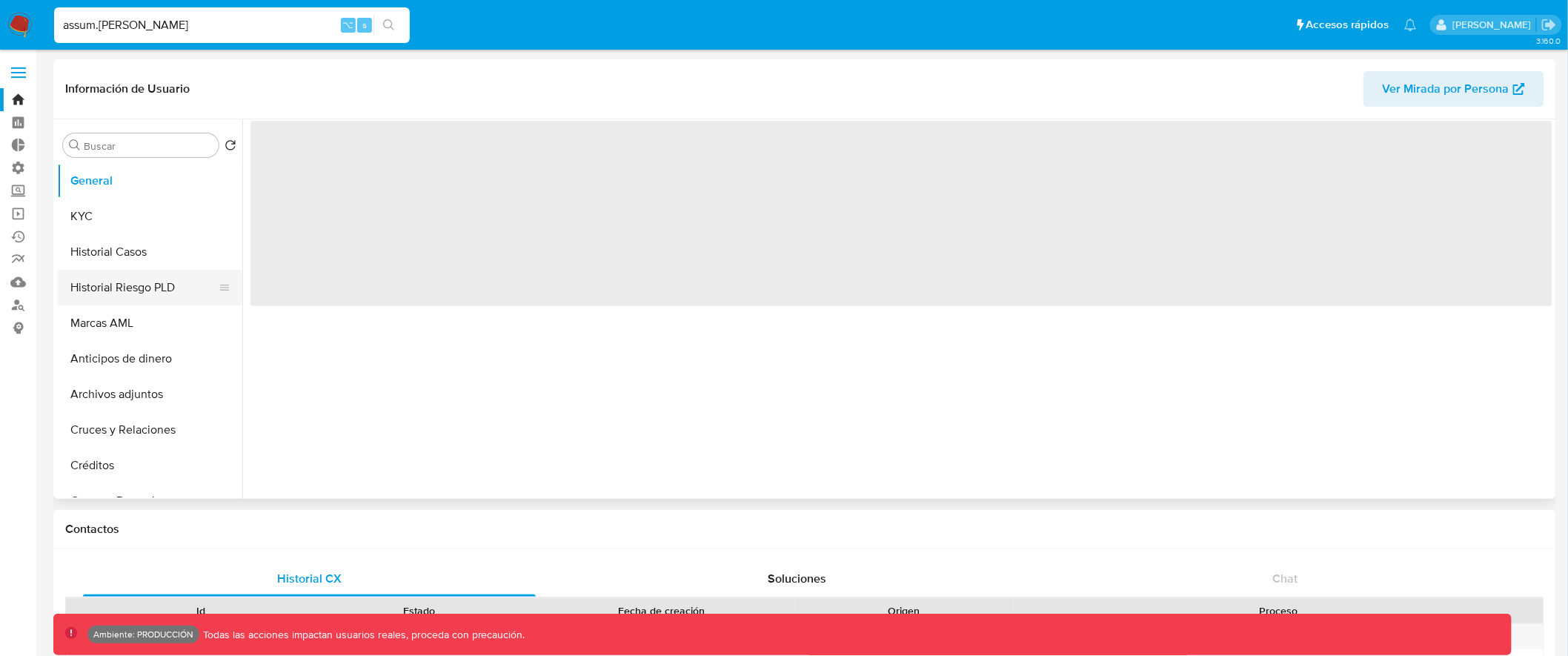
select select "10"
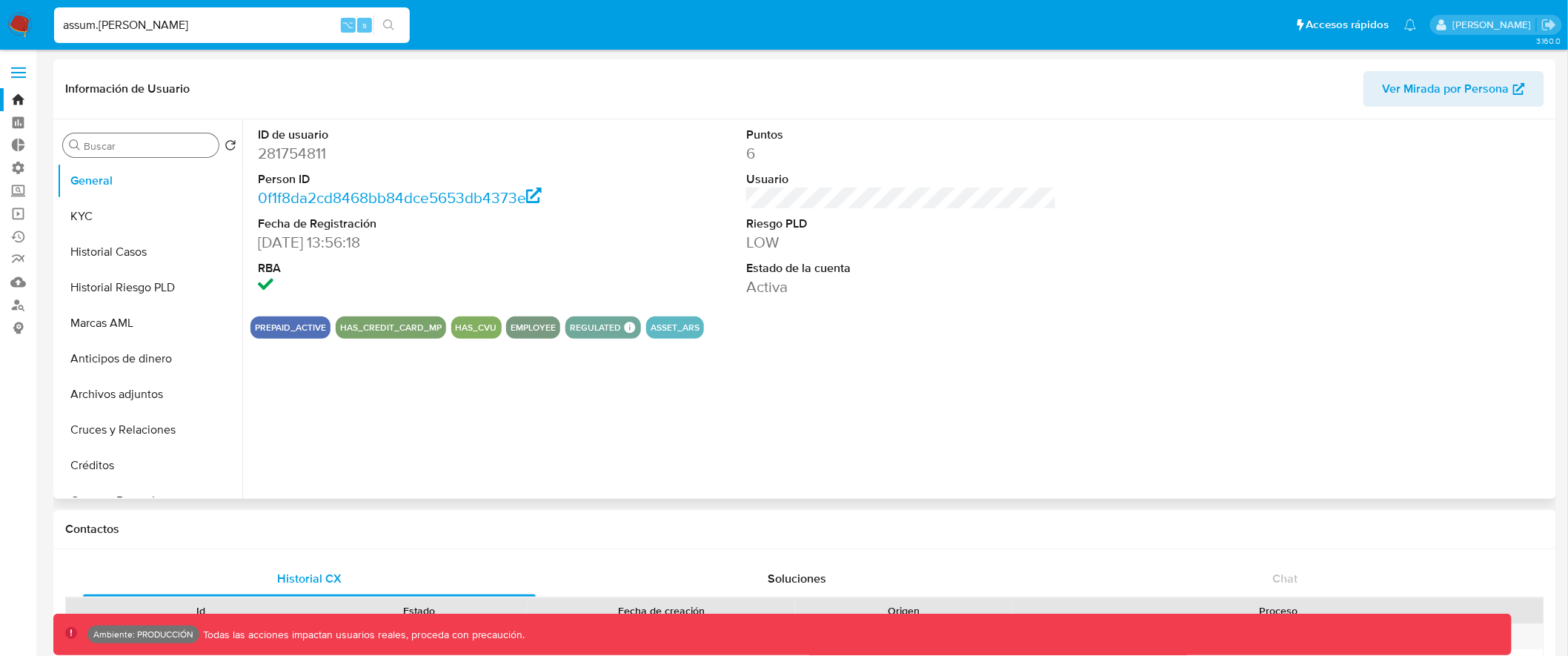
click at [104, 150] on input "Buscar" at bounding box center [147, 145] width 129 height 13
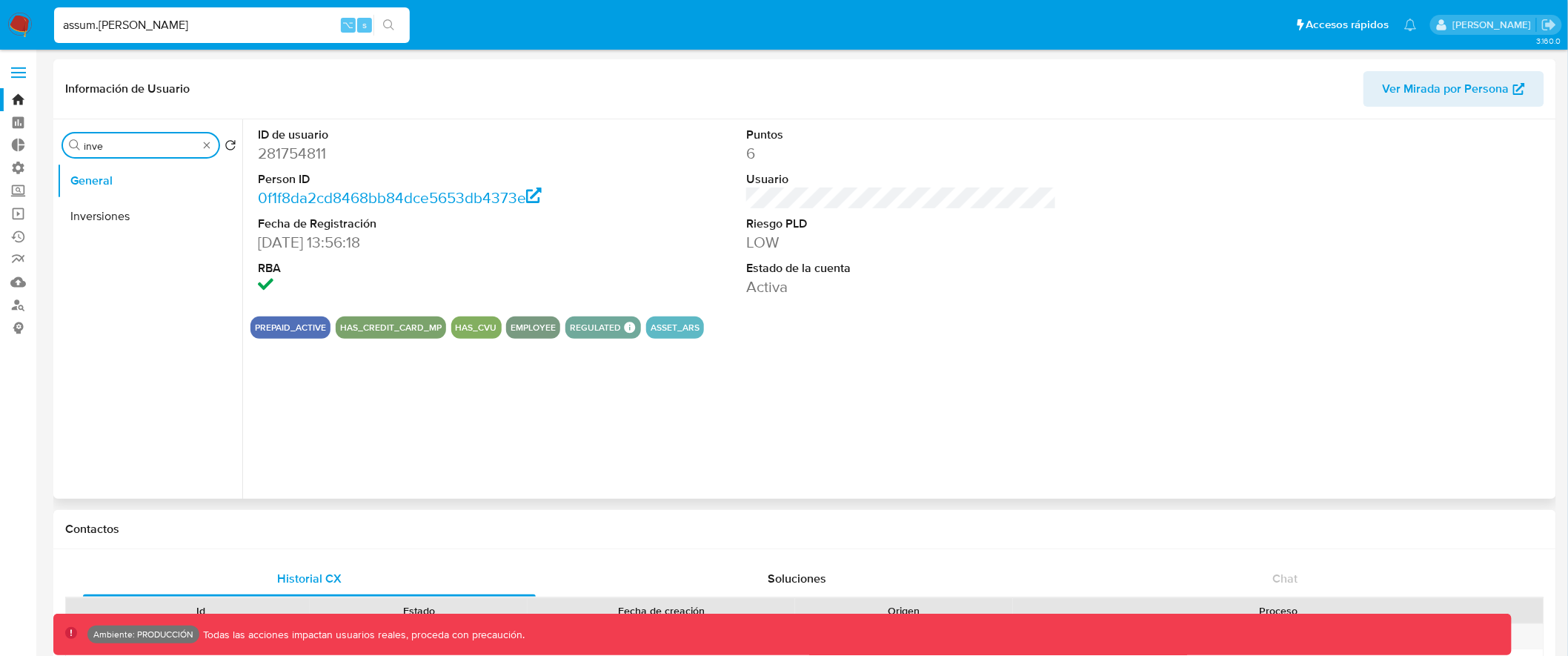
type input "inver"
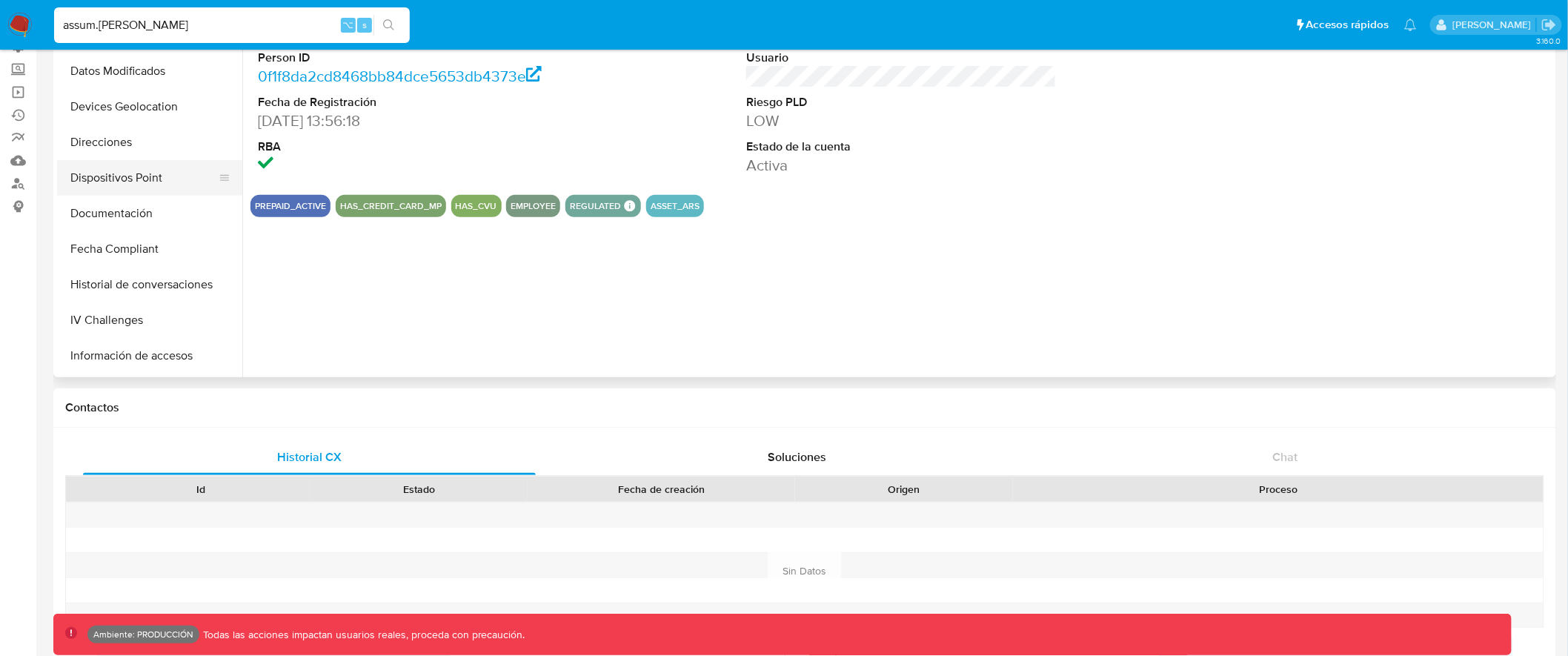
scroll to position [425, 0]
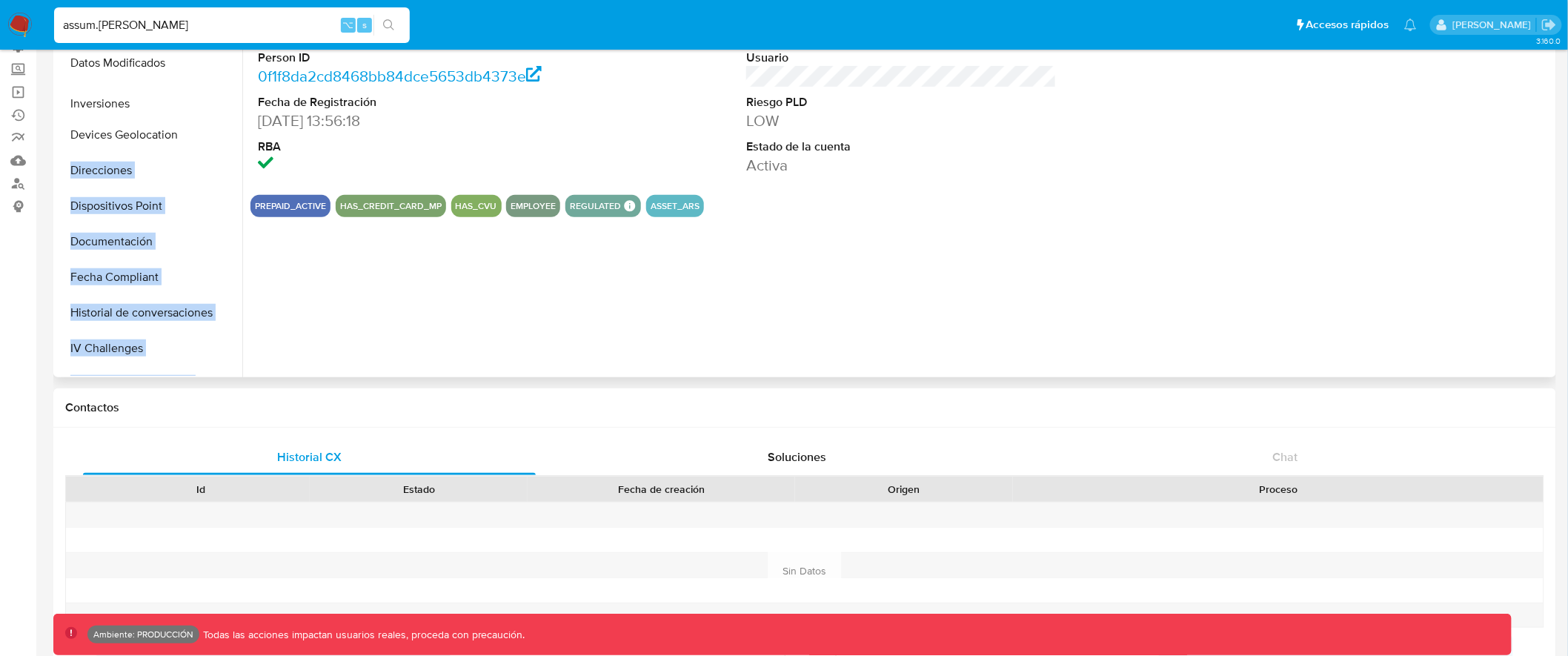
drag, startPoint x: 217, startPoint y: 345, endPoint x: 208, endPoint y: 102, distance: 243.2
click at [208, 102] on ul "General KYC Historial Casos Historial Riesgo PLD Marcas AML Anticipos de dinero…" at bounding box center [150, 208] width 185 height 334
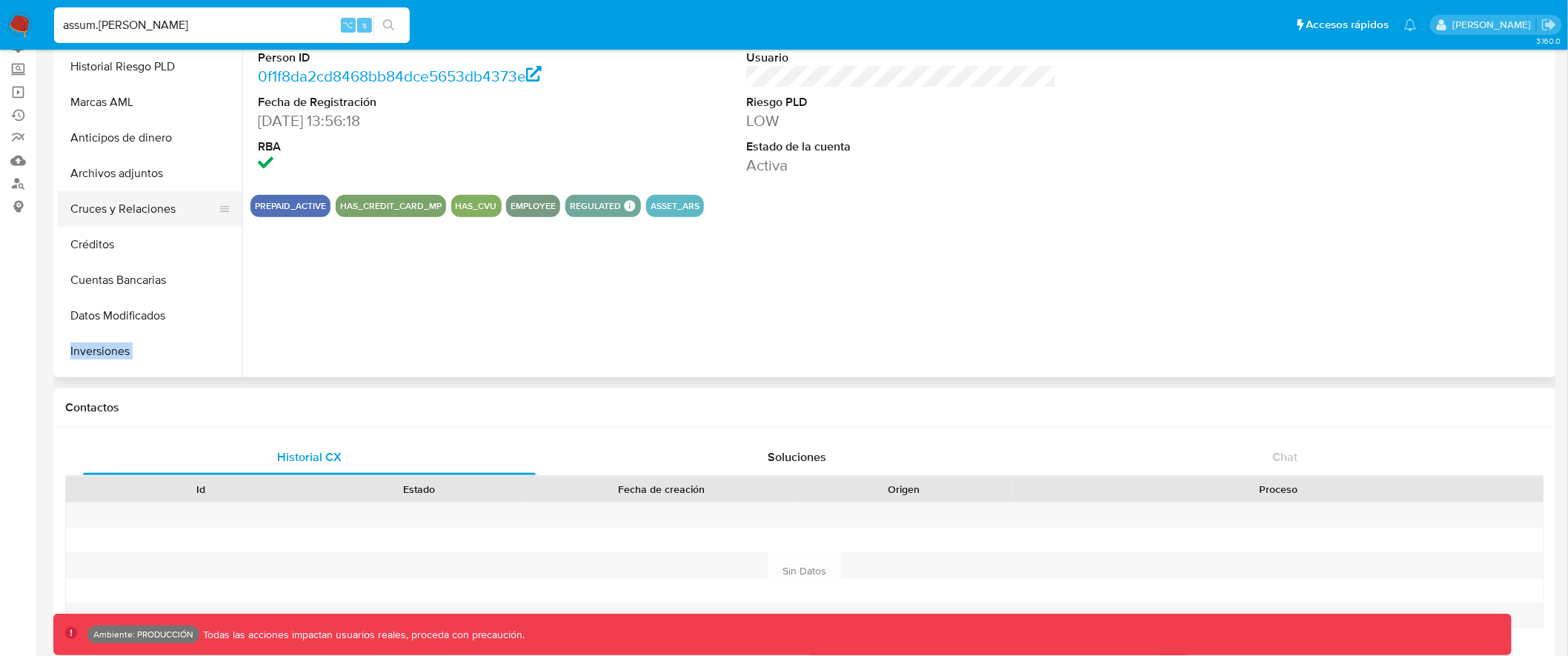
scroll to position [120, 0]
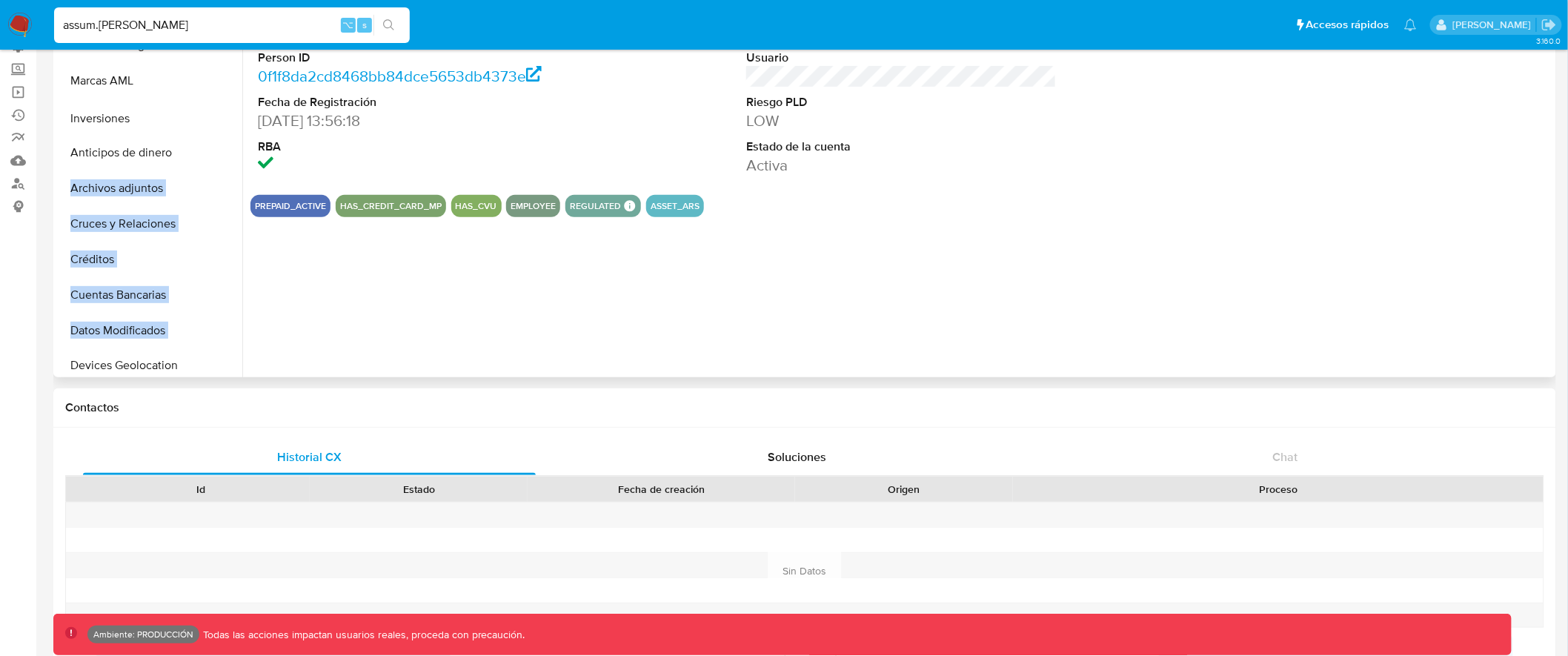
drag, startPoint x: 220, startPoint y: 332, endPoint x: 206, endPoint y: 119, distance: 213.5
click at [206, 119] on ul "General KYC Historial Casos Historial Riesgo PLD Marcas AML Anticipos de dinero…" at bounding box center [150, 208] width 185 height 334
click at [177, 116] on button "Inversiones" at bounding box center [144, 116] width 173 height 35
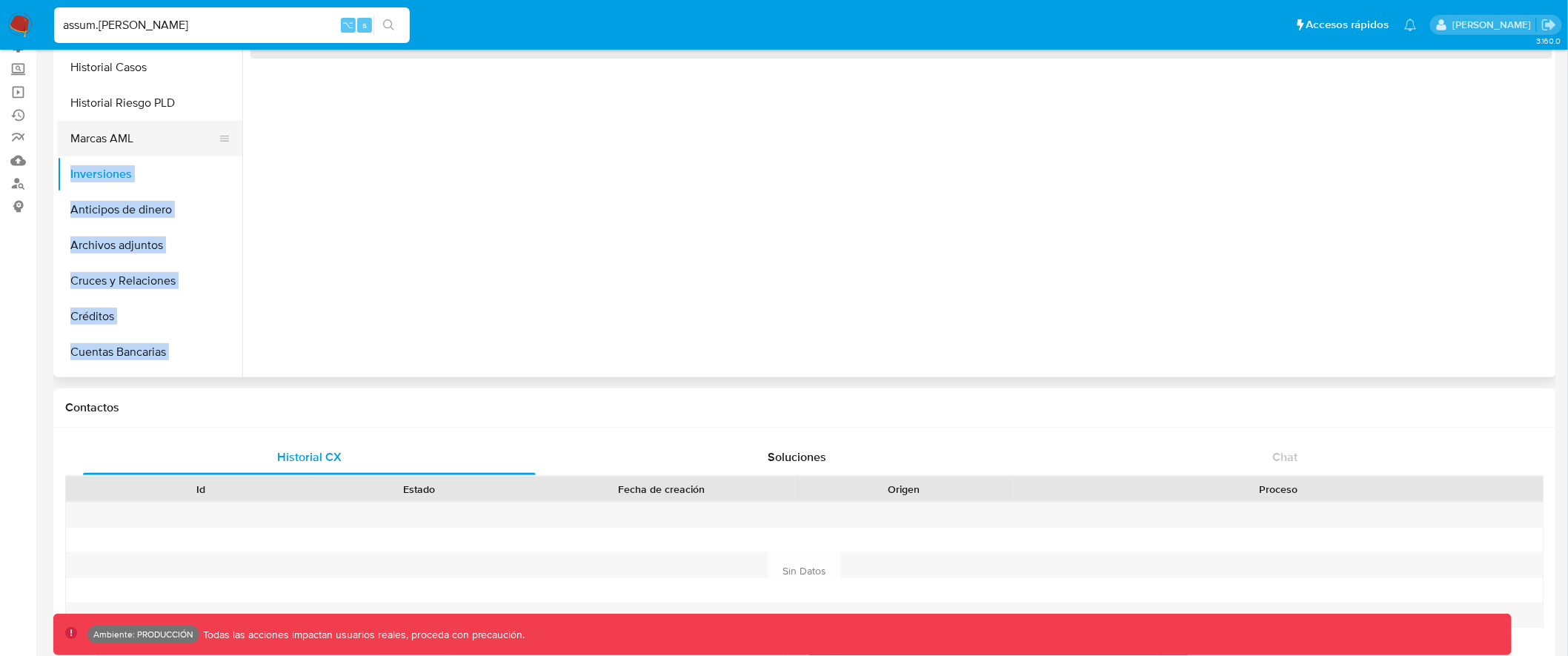
scroll to position [0, 0]
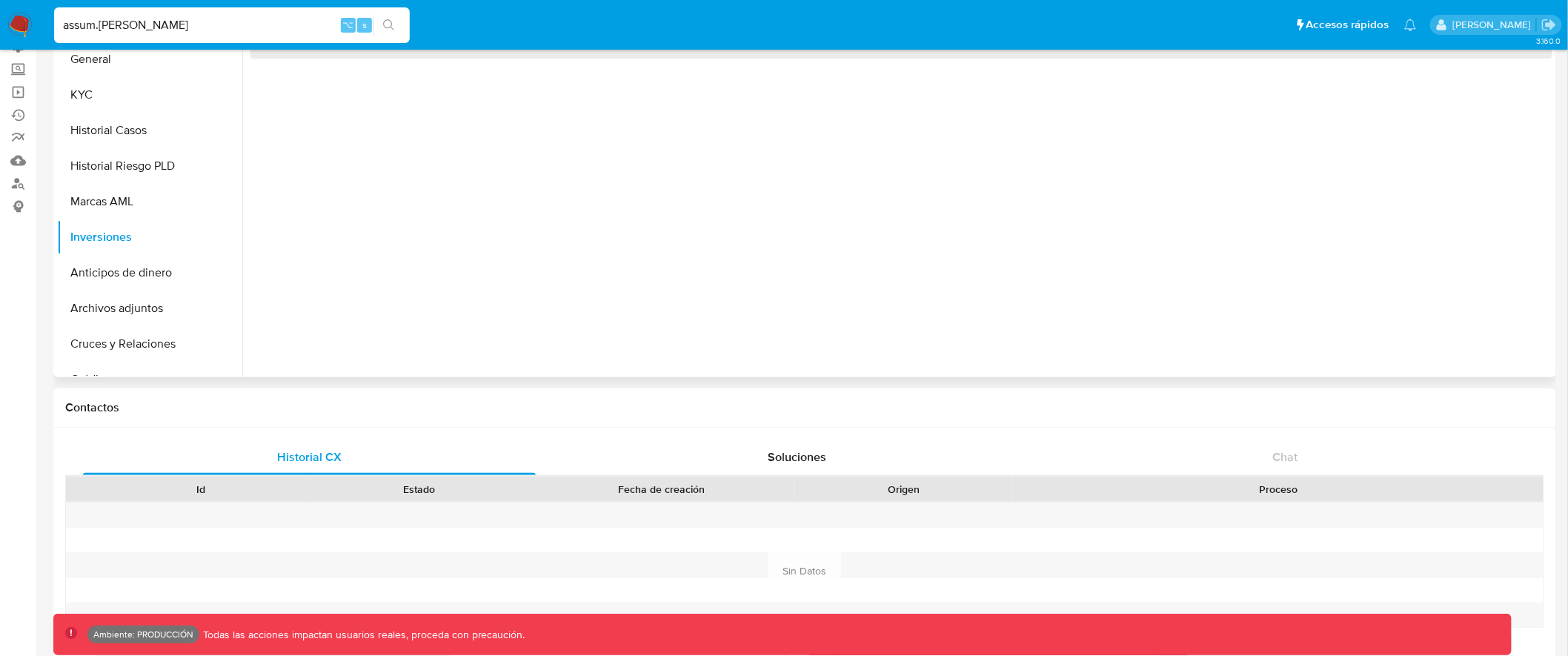
click at [409, 220] on div "‌" at bounding box center [897, 188] width 1311 height 380
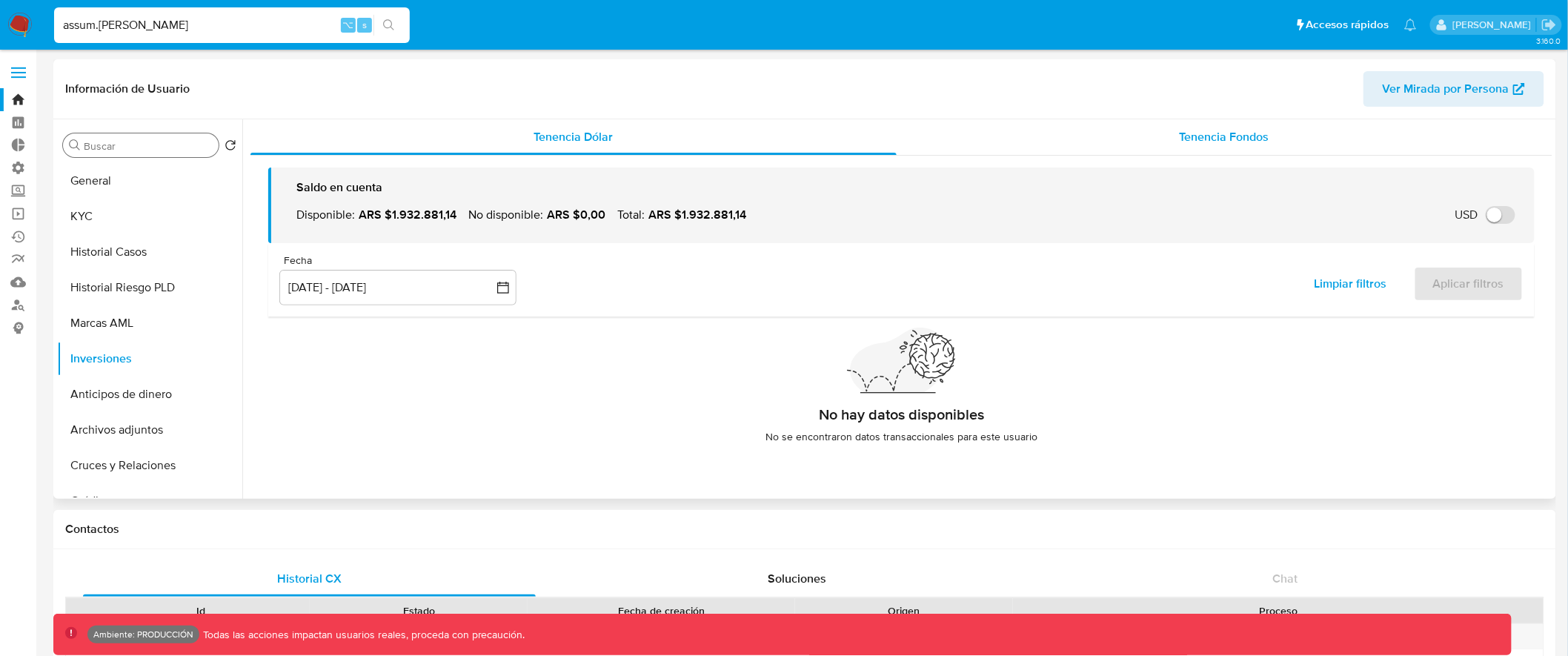
click at [1252, 138] on span "Tenencia Fondos" at bounding box center [1224, 136] width 90 height 17
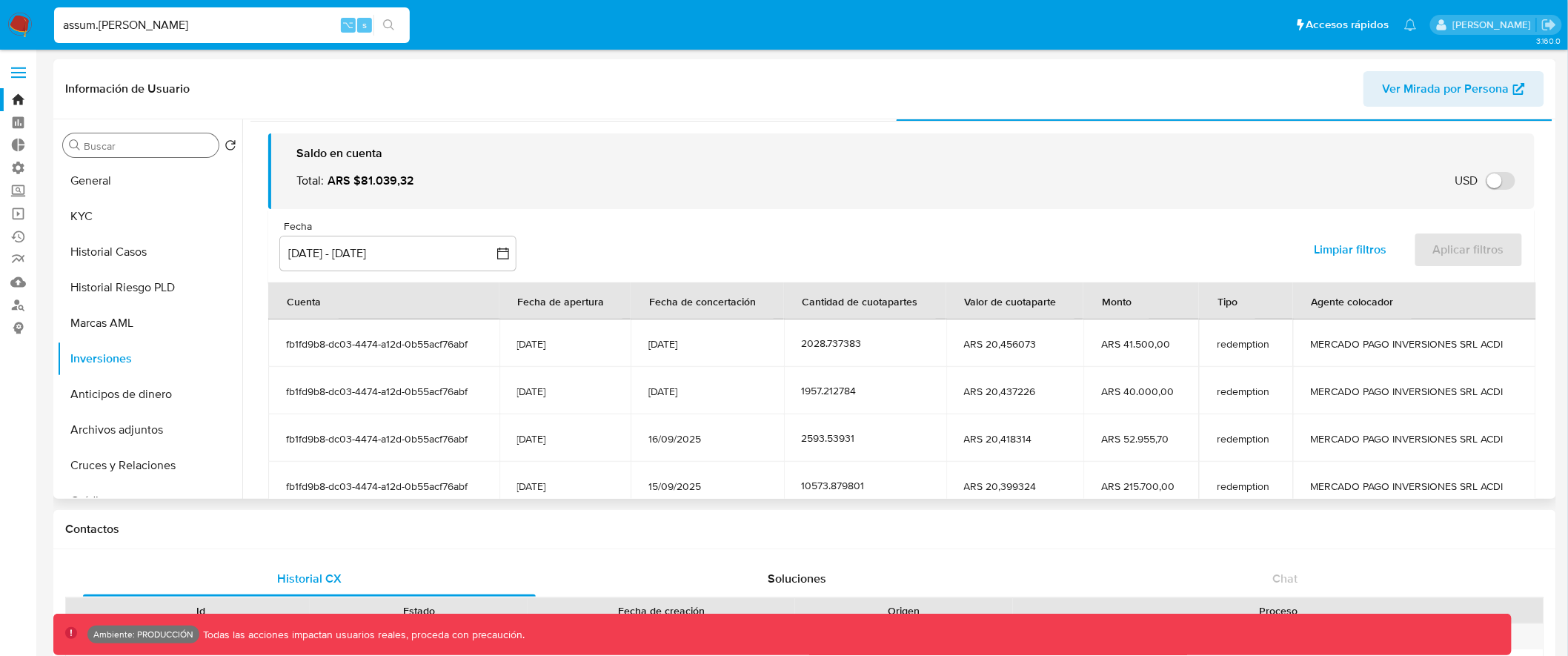
scroll to position [35, 0]
drag, startPoint x: 281, startPoint y: 344, endPoint x: 1200, endPoint y: 345, distance: 919.0
click at [1200, 345] on tr "fb1fd9b8-dc03-4474-a12d-0b55acf76abf 21/09/2018 18/09/2025 2028.737383 ARS 20,4…" at bounding box center [902, 342] width 1268 height 47
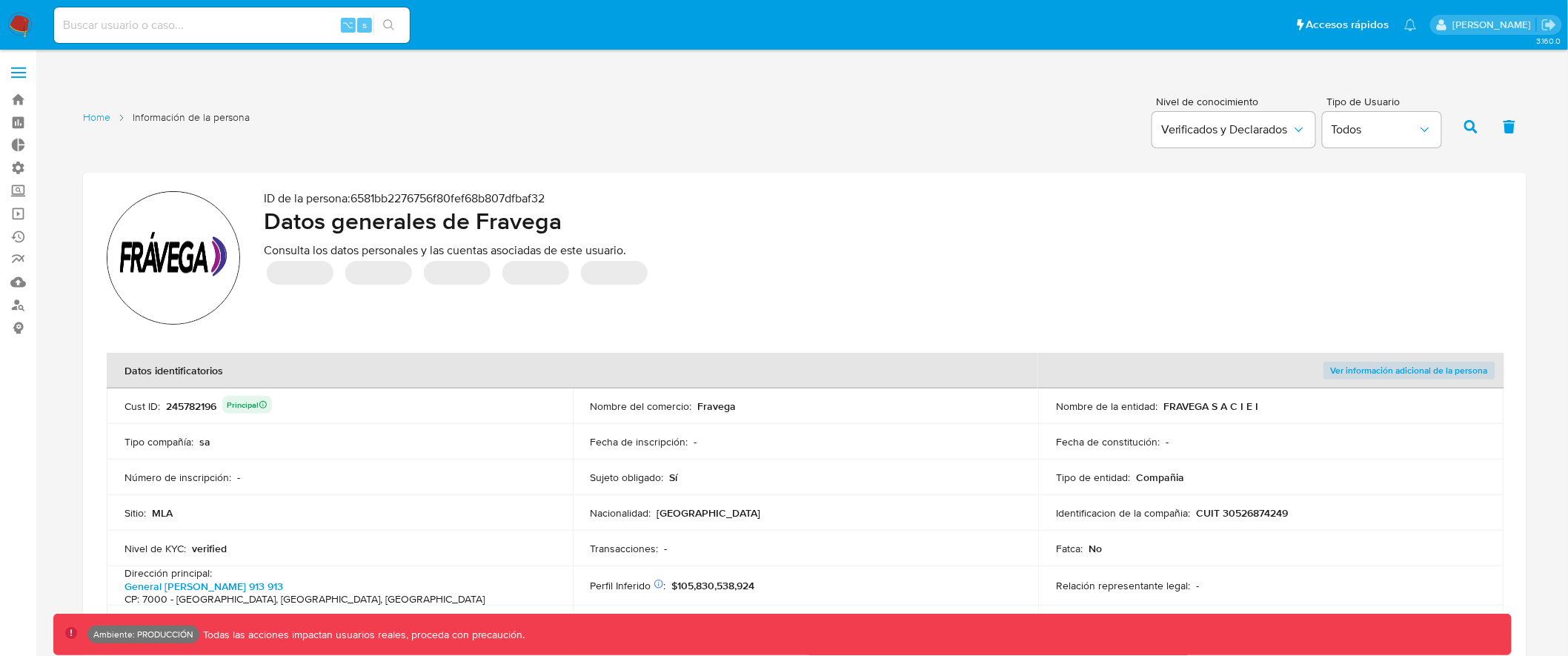
click at [193, 406] on div "245782196 Principal" at bounding box center [219, 406] width 106 height 20
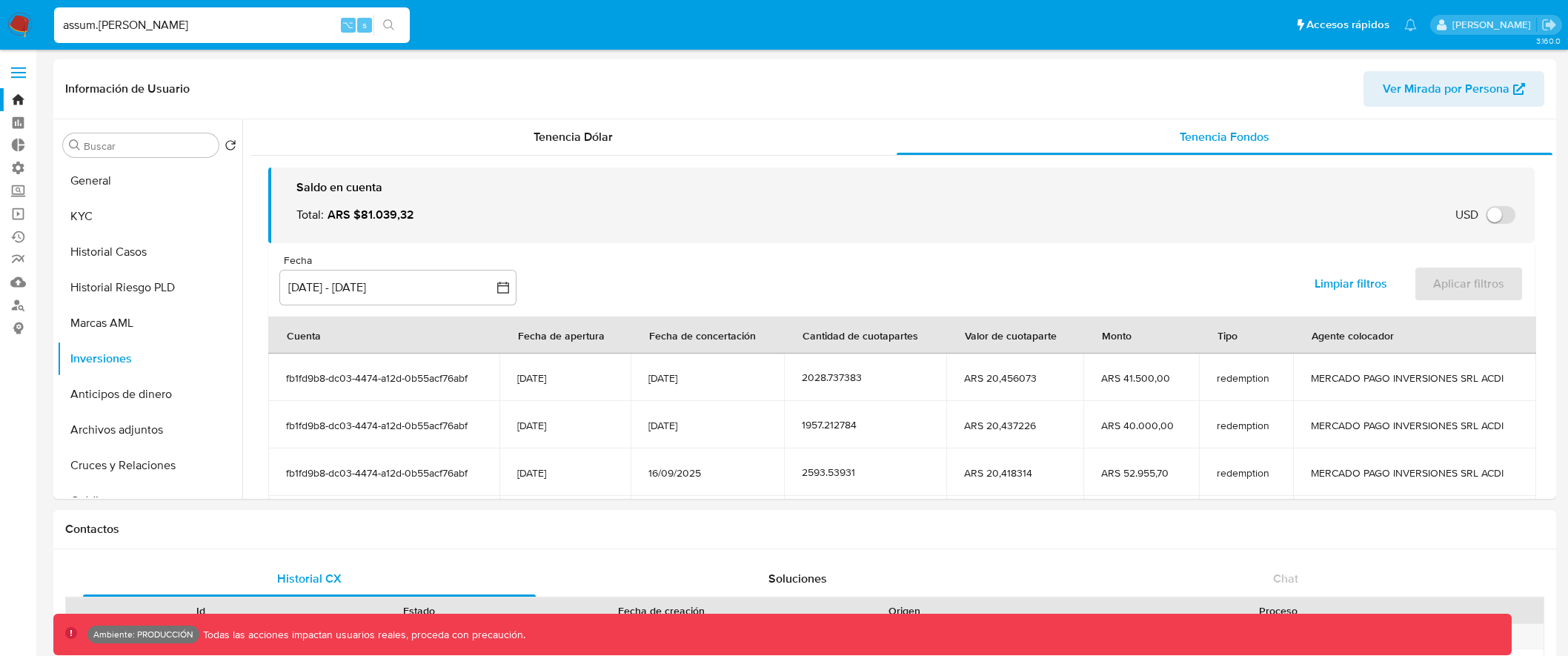
select select "10"
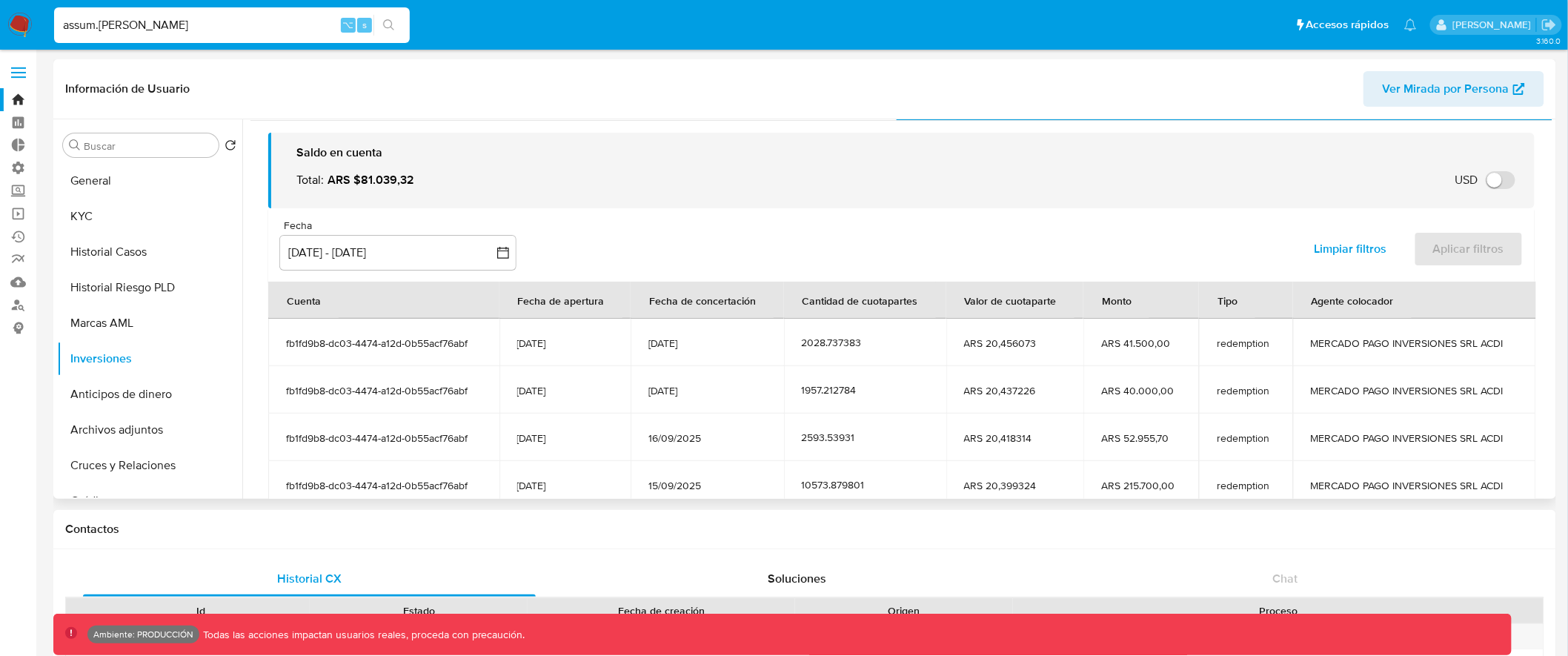
click at [926, 337] on td "2028.737383" at bounding box center [865, 342] width 162 height 47
click at [1244, 341] on span "redemption" at bounding box center [1246, 343] width 58 height 13
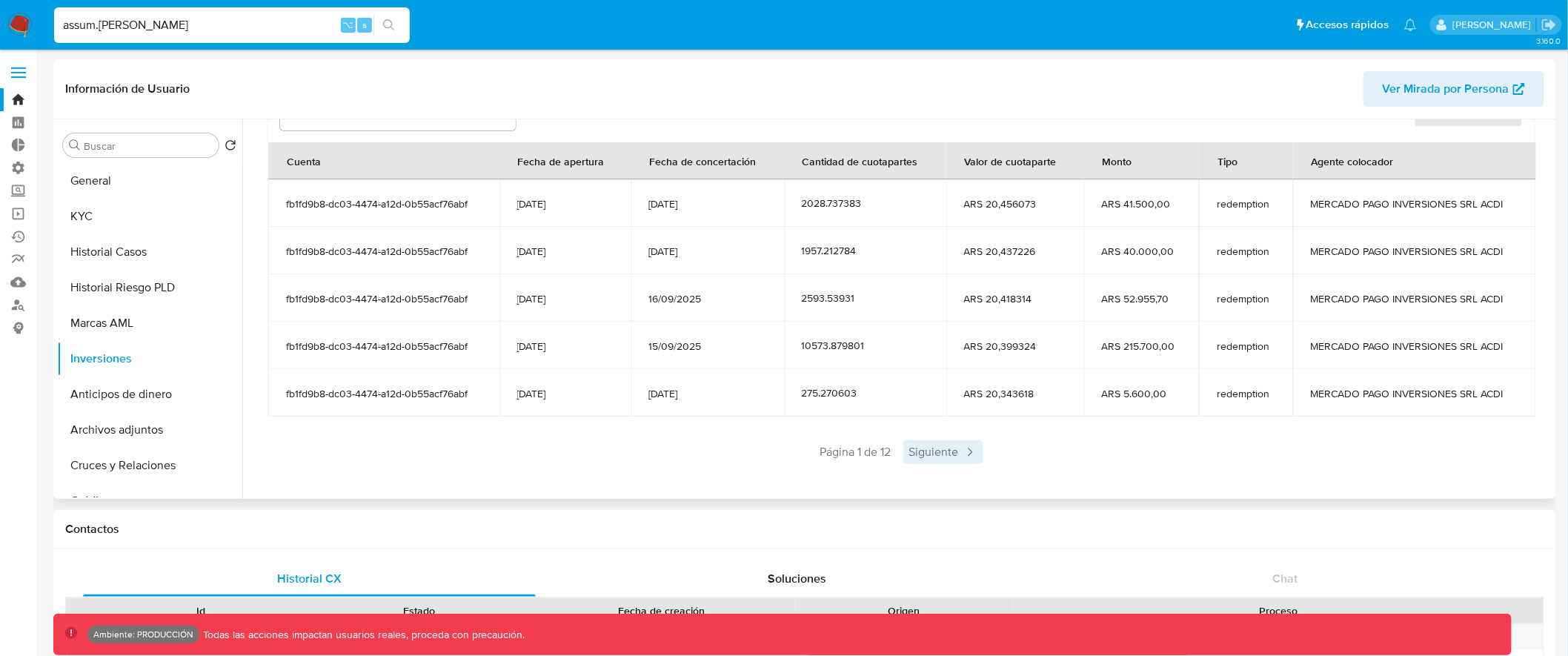
click at [951, 451] on span "Siguiente" at bounding box center [944, 452] width 80 height 24
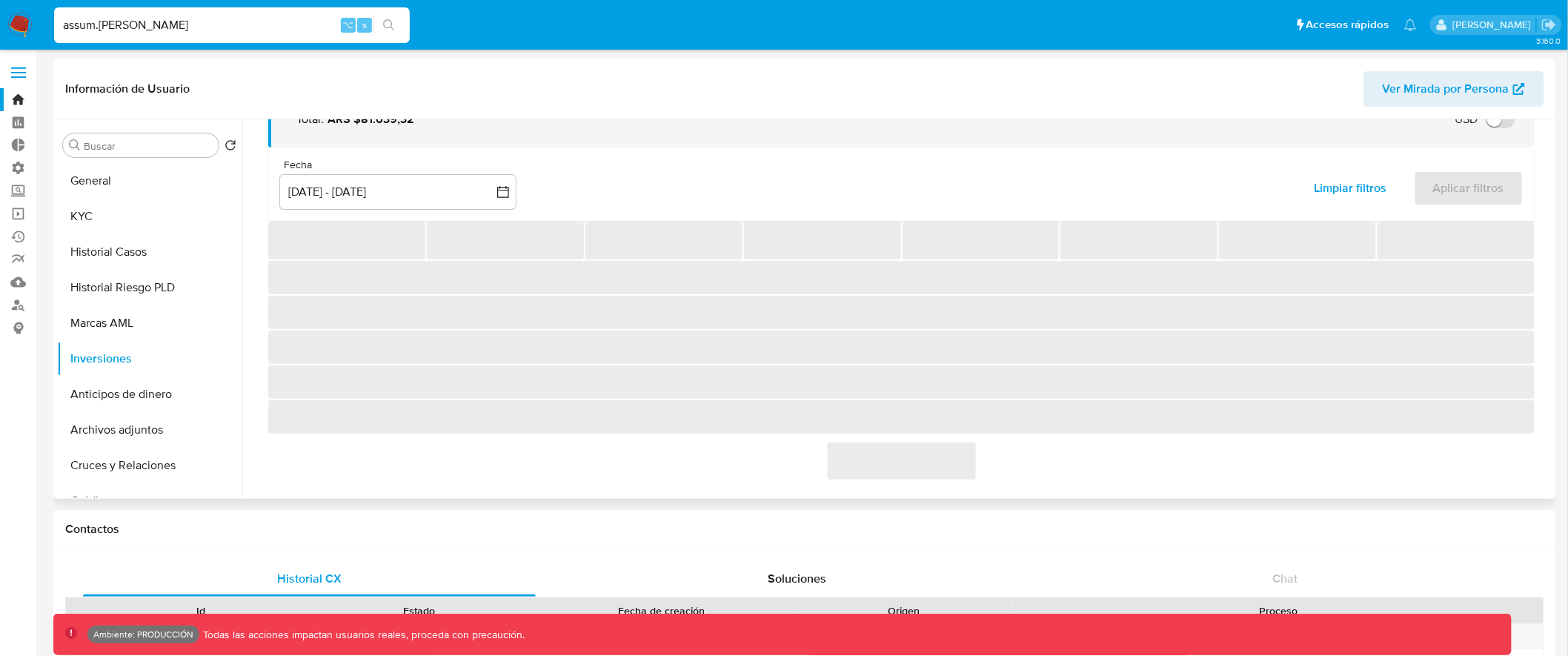
scroll to position [174, 0]
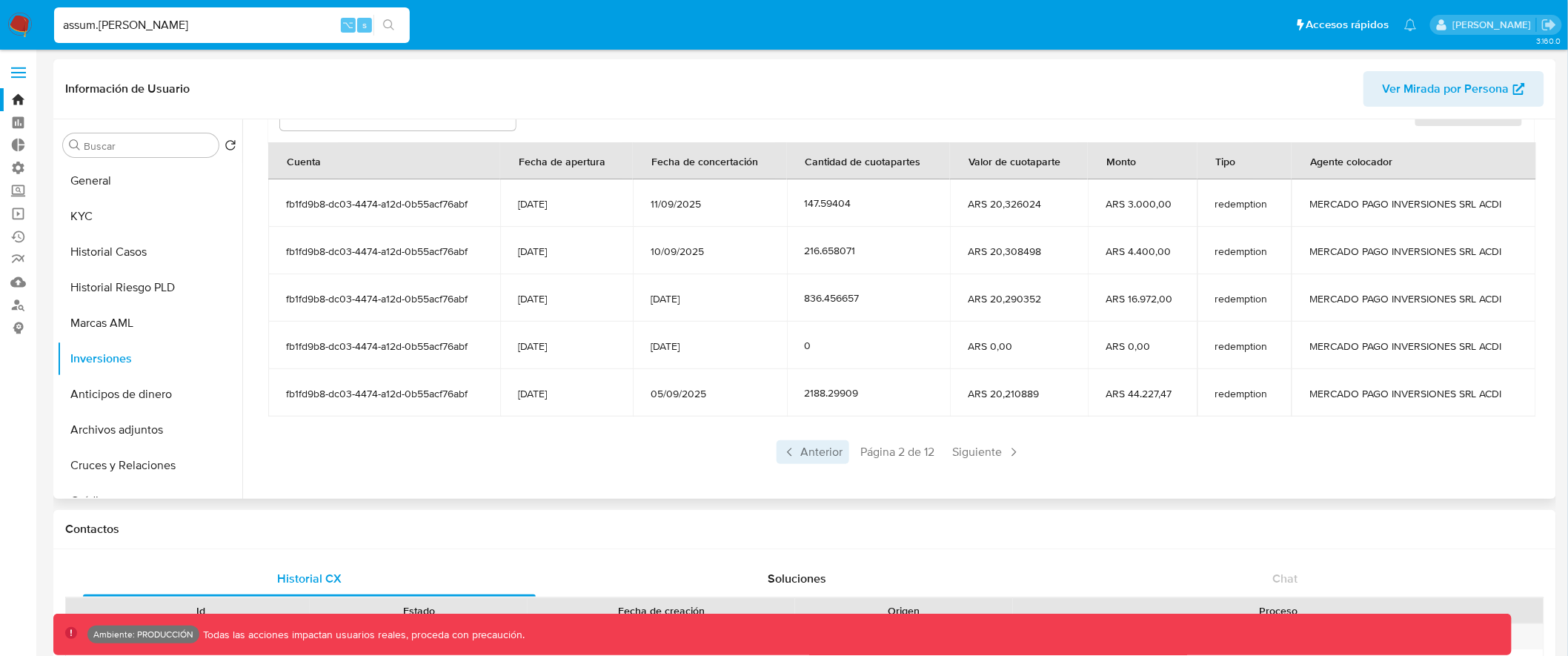
click at [831, 450] on span "Anterior" at bounding box center [813, 452] width 72 height 24
click at [963, 449] on icon at bounding box center [971, 452] width 15 height 15
click at [960, 449] on span "Siguiente" at bounding box center [987, 452] width 80 height 24
click at [1230, 295] on span "subscription" at bounding box center [1246, 298] width 61 height 13
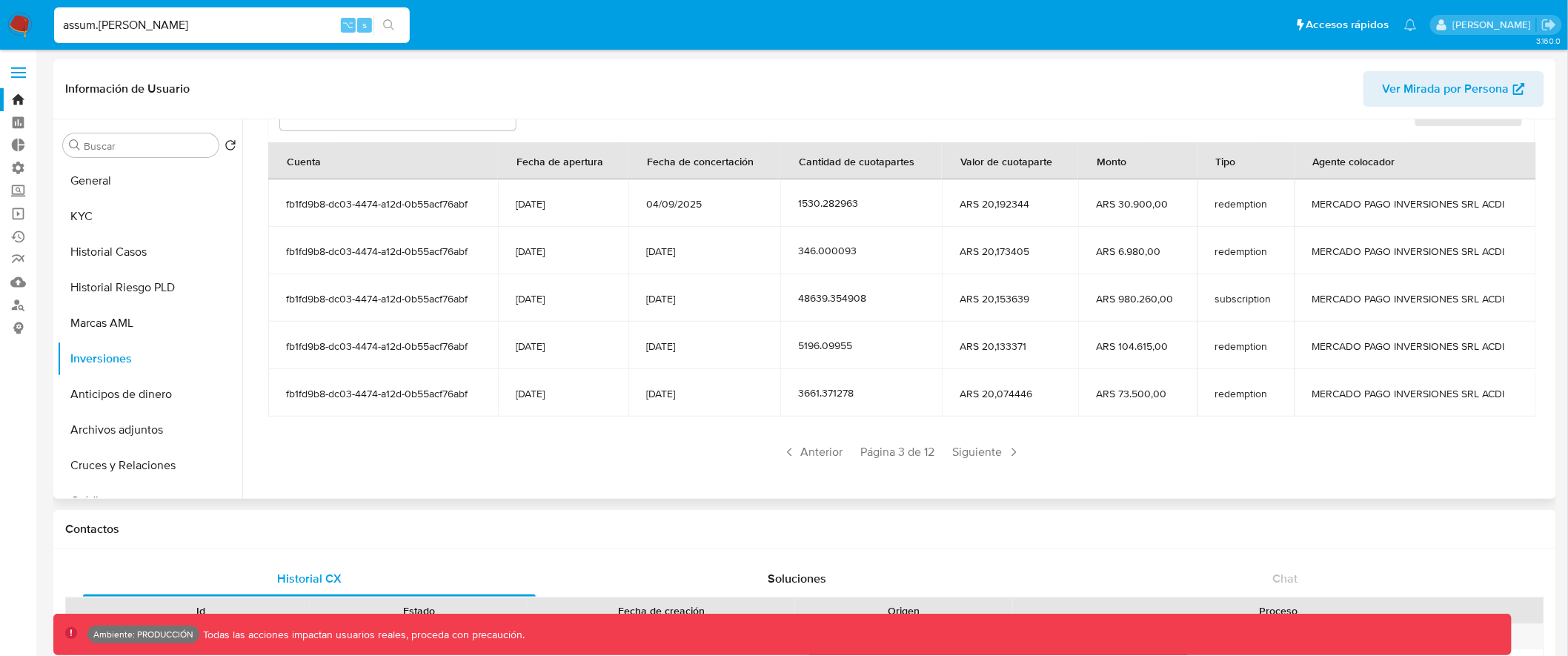
click at [1229, 250] on span "redemption" at bounding box center [1246, 251] width 61 height 13
click at [815, 451] on span "Anterior" at bounding box center [813, 452] width 72 height 24
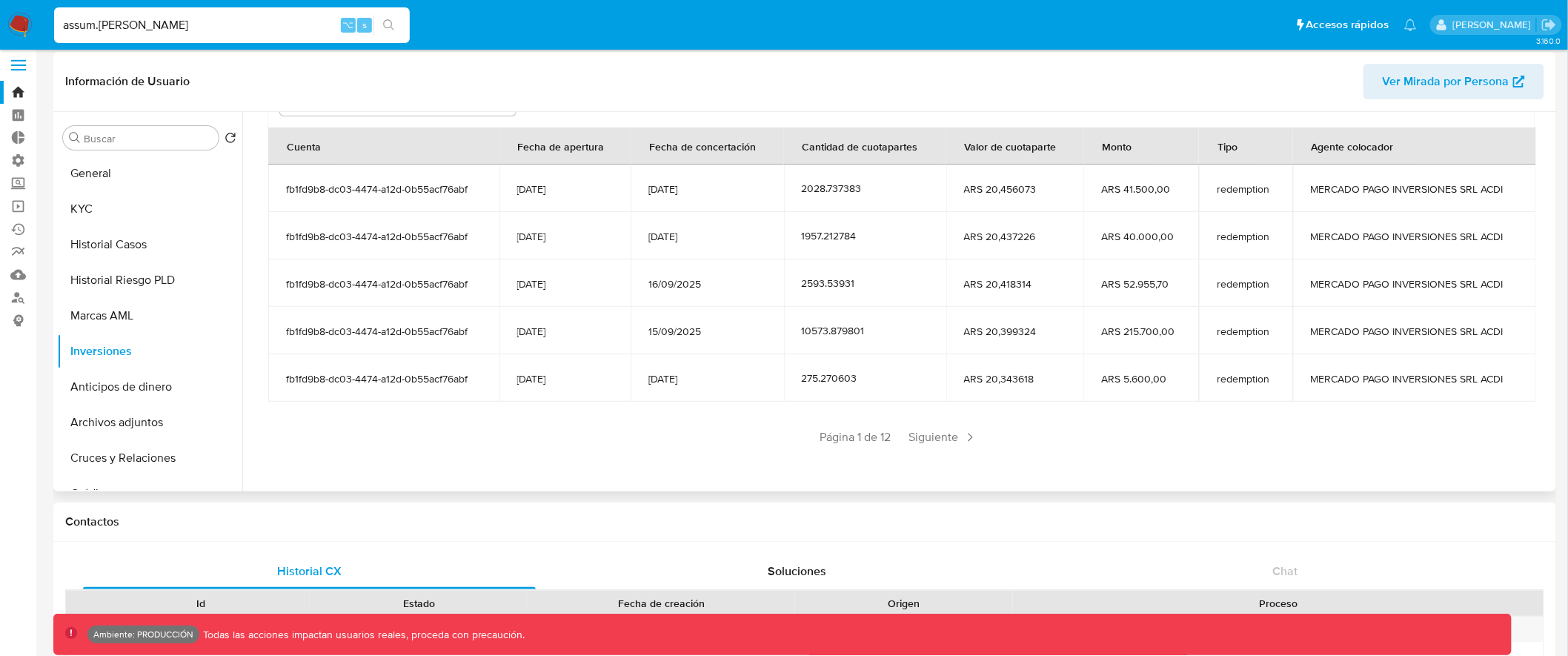
scroll to position [20, 0]
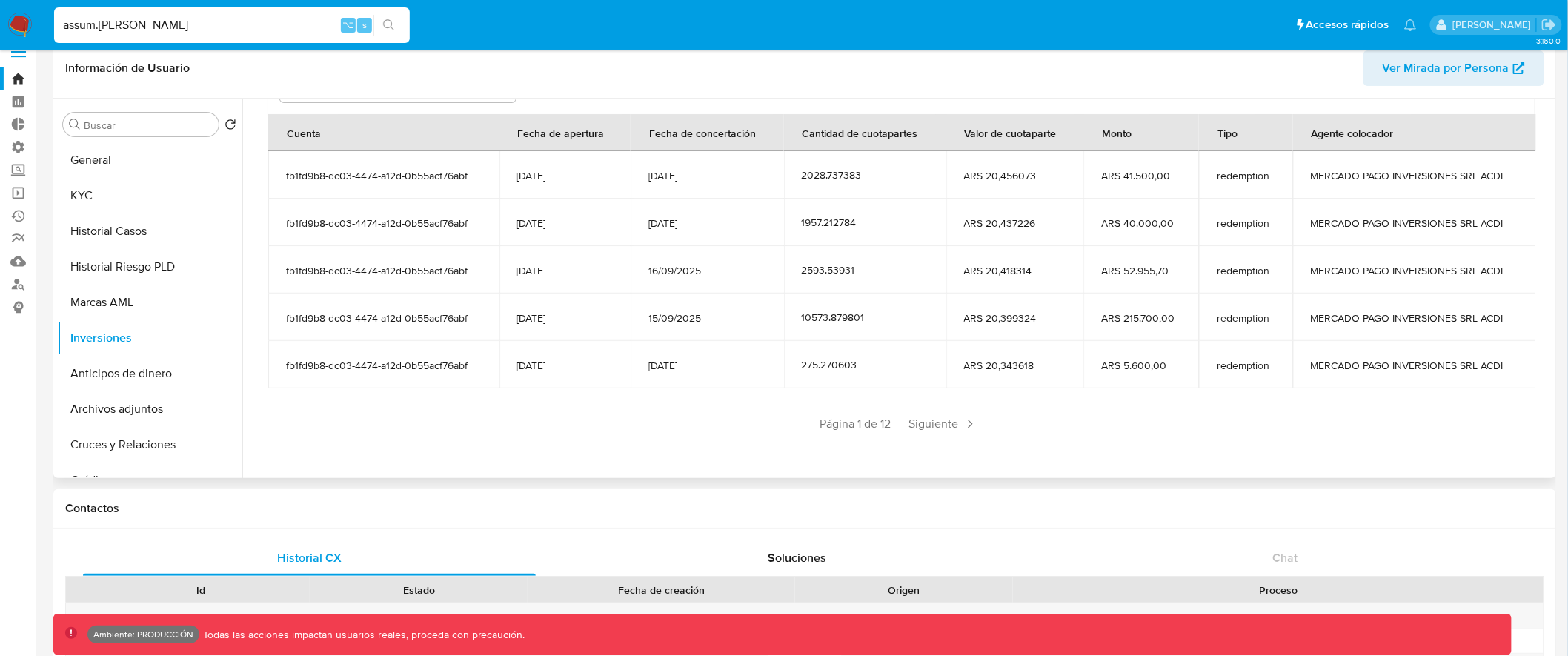
drag, startPoint x: 1101, startPoint y: 220, endPoint x: 1180, endPoint y: 220, distance: 79.0
click at [1180, 220] on td "ARS 40.000,00" at bounding box center [1141, 221] width 116 height 47
drag, startPoint x: 1098, startPoint y: 170, endPoint x: 1168, endPoint y: 170, distance: 70.0
click at [1168, 170] on td "ARS 41.500,00" at bounding box center [1141, 174] width 116 height 47
drag, startPoint x: 1091, startPoint y: 271, endPoint x: 1173, endPoint y: 268, distance: 82.1
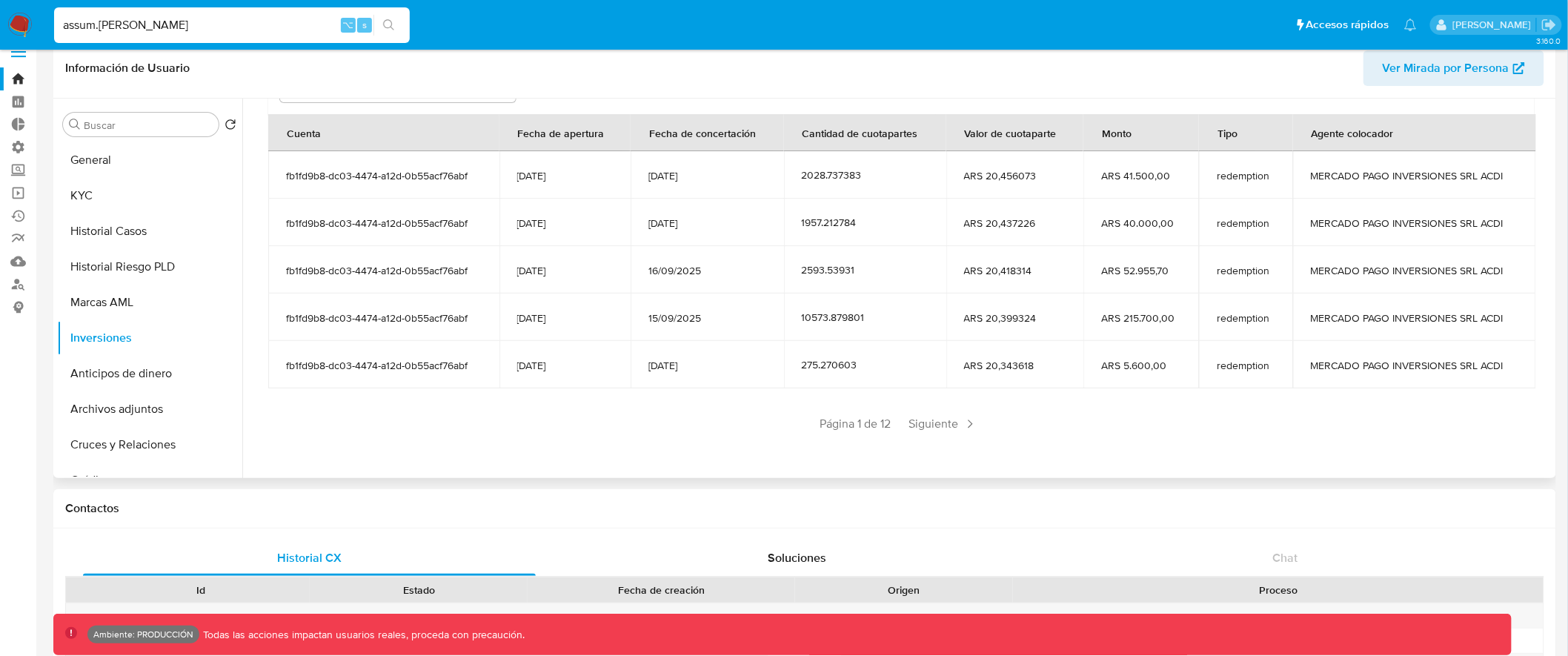
click at [1173, 268] on td "ARS 52.955,70" at bounding box center [1141, 270] width 116 height 47
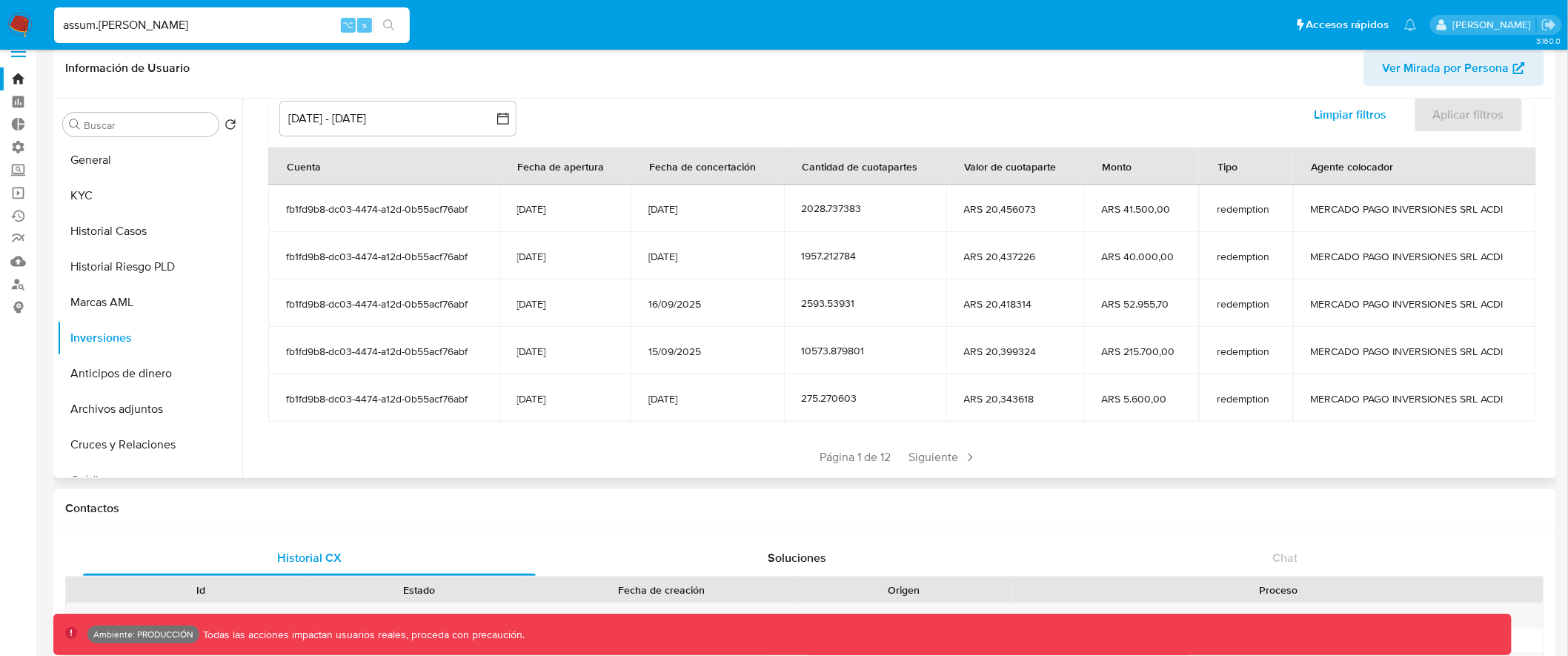
scroll to position [161, 0]
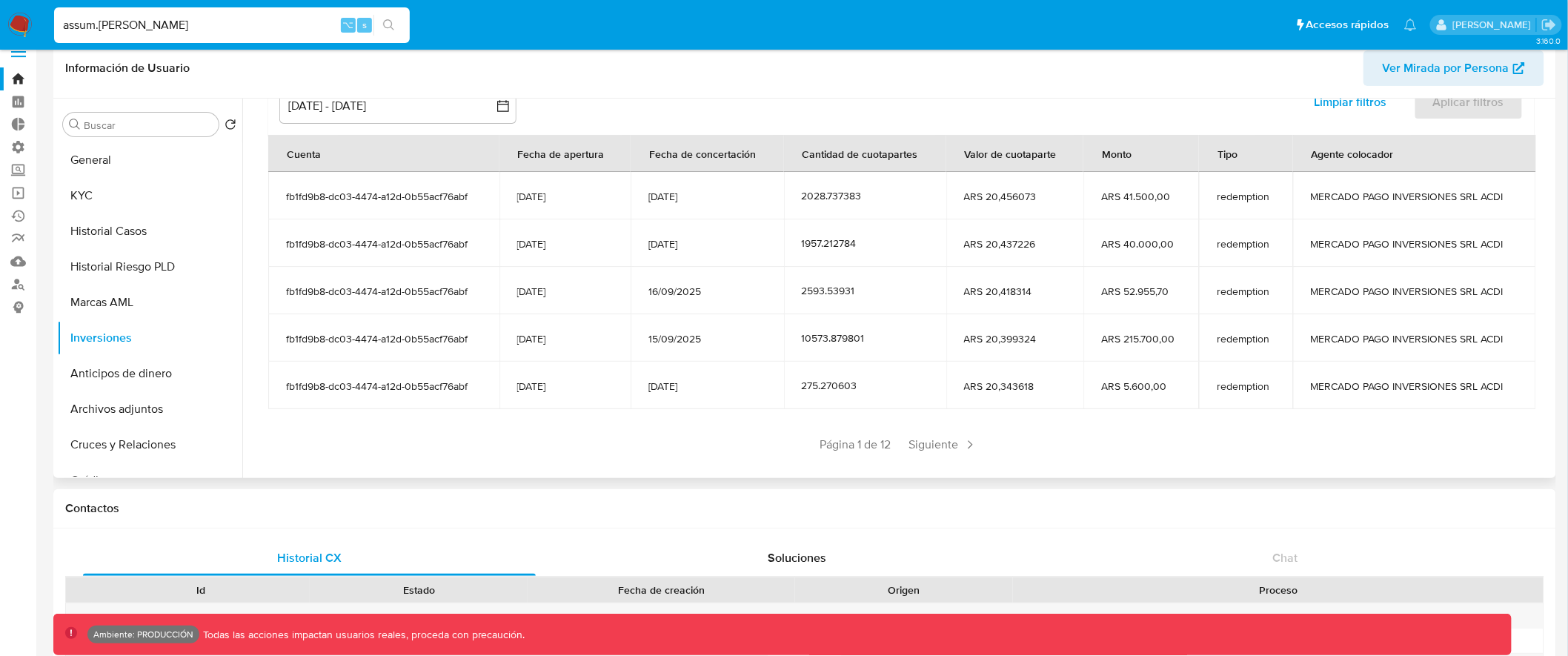
drag, startPoint x: 1100, startPoint y: 194, endPoint x: 1175, endPoint y: 194, distance: 75.0
click at [1175, 194] on span "ARS 41.500,00" at bounding box center [1141, 196] width 80 height 13
drag, startPoint x: 1171, startPoint y: 195, endPoint x: 1093, endPoint y: 196, distance: 78.0
click at [1093, 196] on td "ARS 41.500,00" at bounding box center [1141, 196] width 116 height 47
drag, startPoint x: 1095, startPoint y: 240, endPoint x: 1173, endPoint y: 239, distance: 78.0
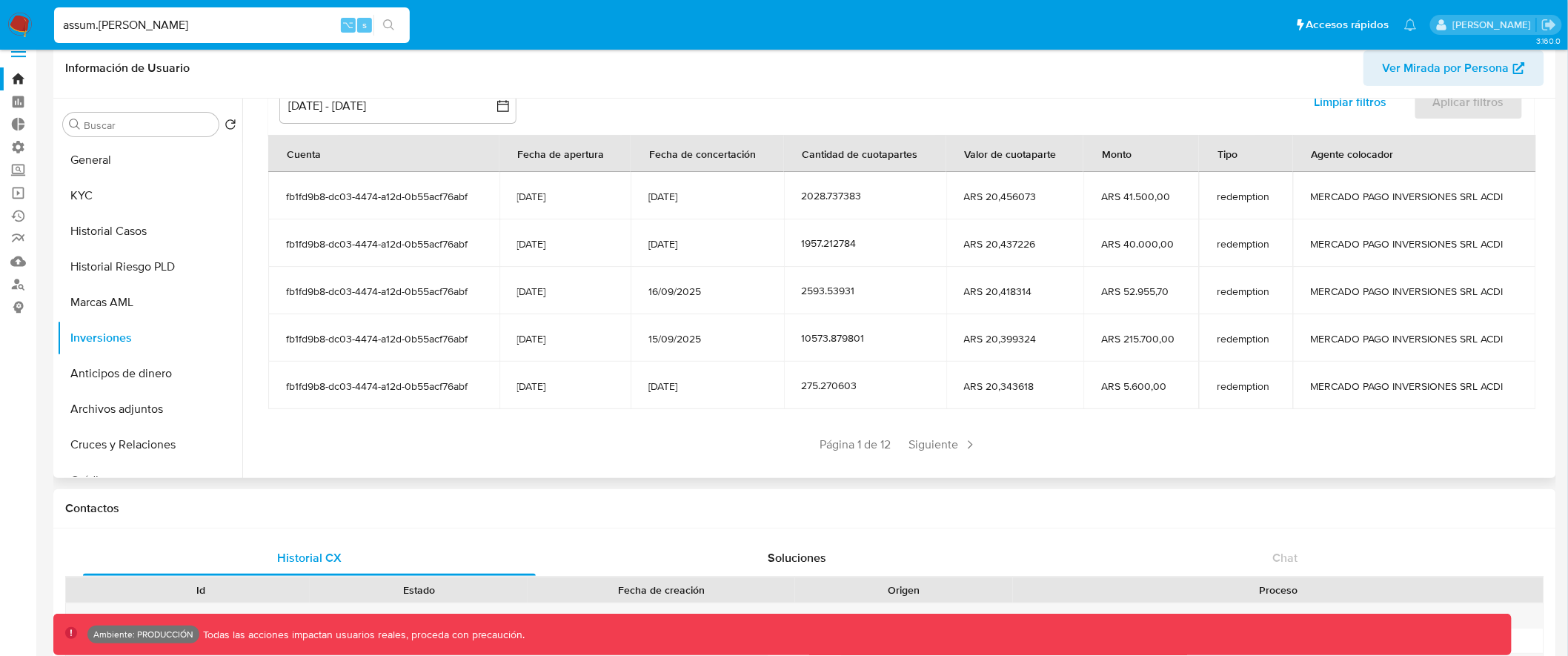
click at [1173, 239] on td "ARS 40.000,00" at bounding box center [1141, 243] width 116 height 47
drag, startPoint x: 1099, startPoint y: 196, endPoint x: 1176, endPoint y: 196, distance: 77.0
click at [1176, 196] on td "ARS 41.500,00" at bounding box center [1141, 196] width 116 height 47
drag, startPoint x: 647, startPoint y: 239, endPoint x: 708, endPoint y: 239, distance: 61.0
click at [708, 239] on span "17/09/2025" at bounding box center [707, 244] width 117 height 13
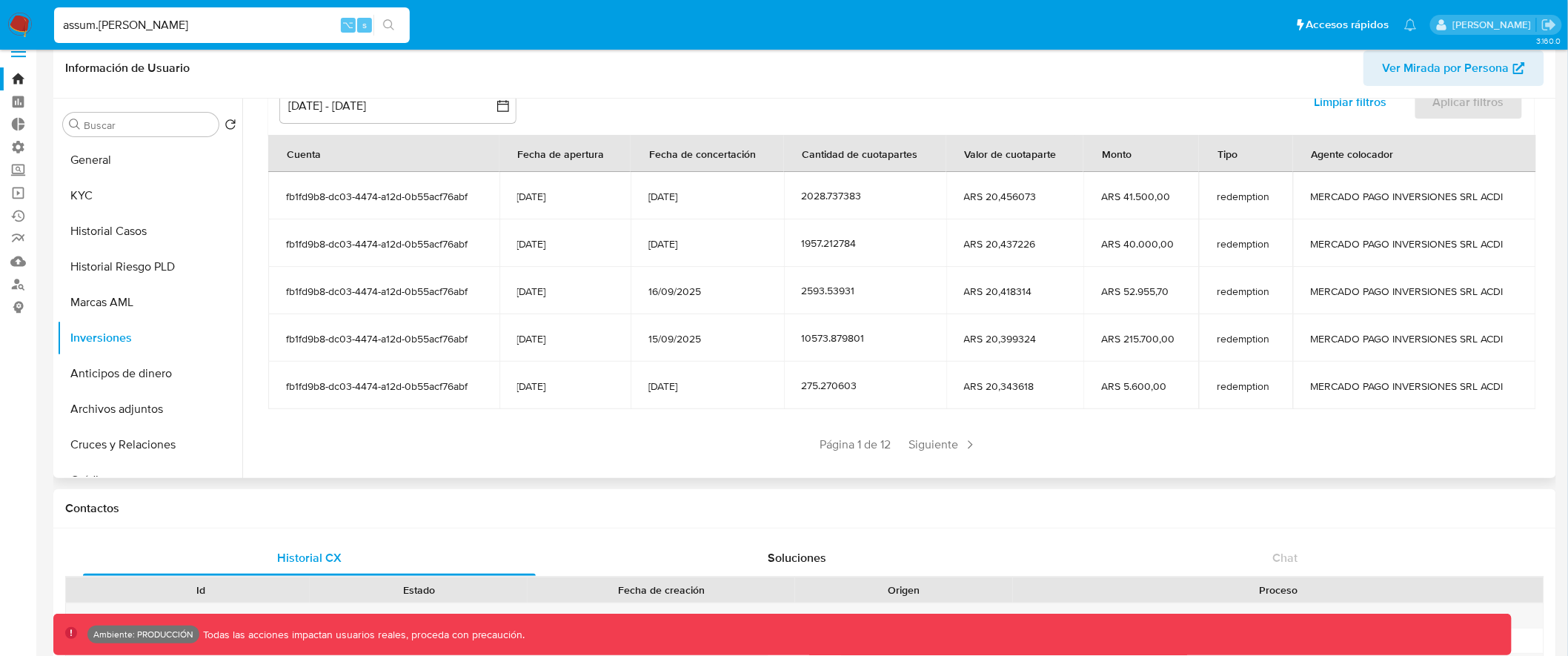
drag, startPoint x: 1094, startPoint y: 245, endPoint x: 1170, endPoint y: 243, distance: 76.0
click at [1170, 243] on td "ARS 40.000,00" at bounding box center [1141, 243] width 116 height 47
drag, startPoint x: 644, startPoint y: 198, endPoint x: 739, endPoint y: 198, distance: 95.0
click at [739, 198] on td "18/09/2025" at bounding box center [707, 196] width 153 height 47
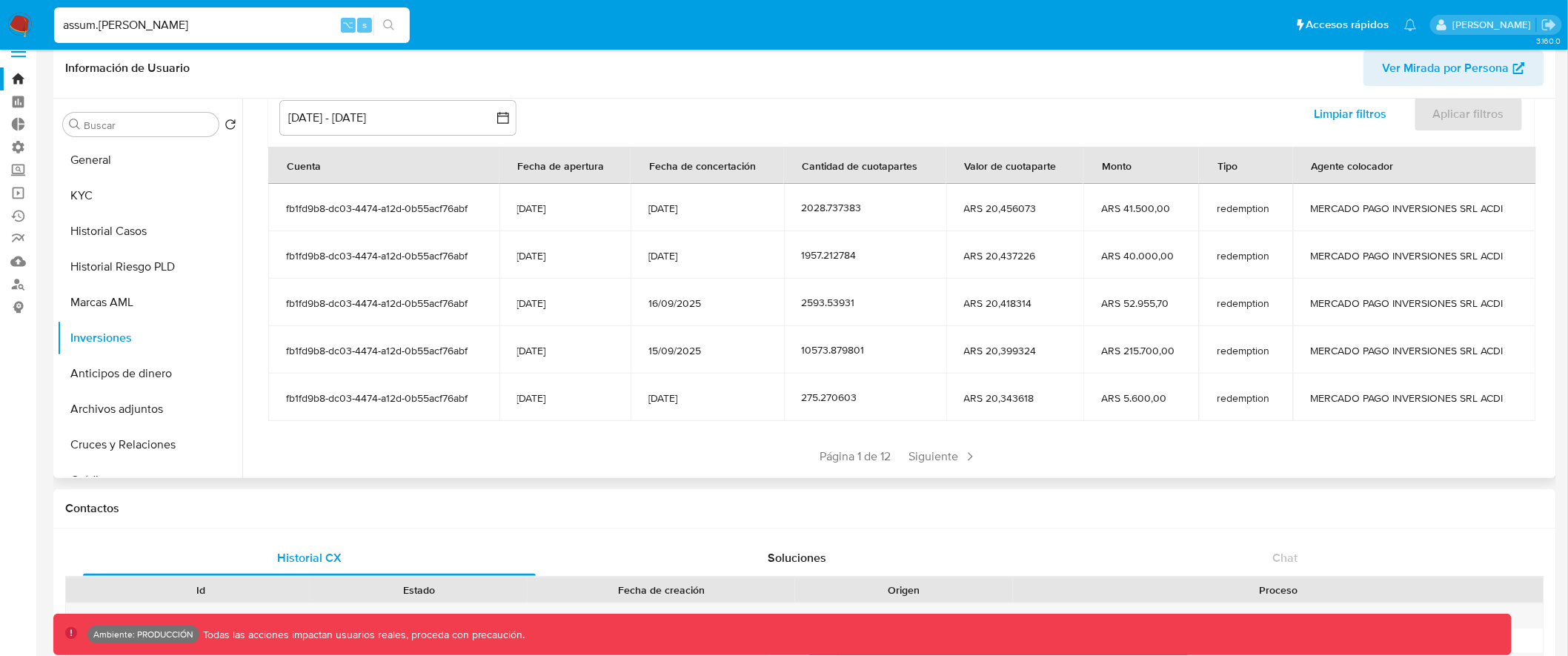
scroll to position [148, 0]
